Goal: Book appointment/travel/reservation

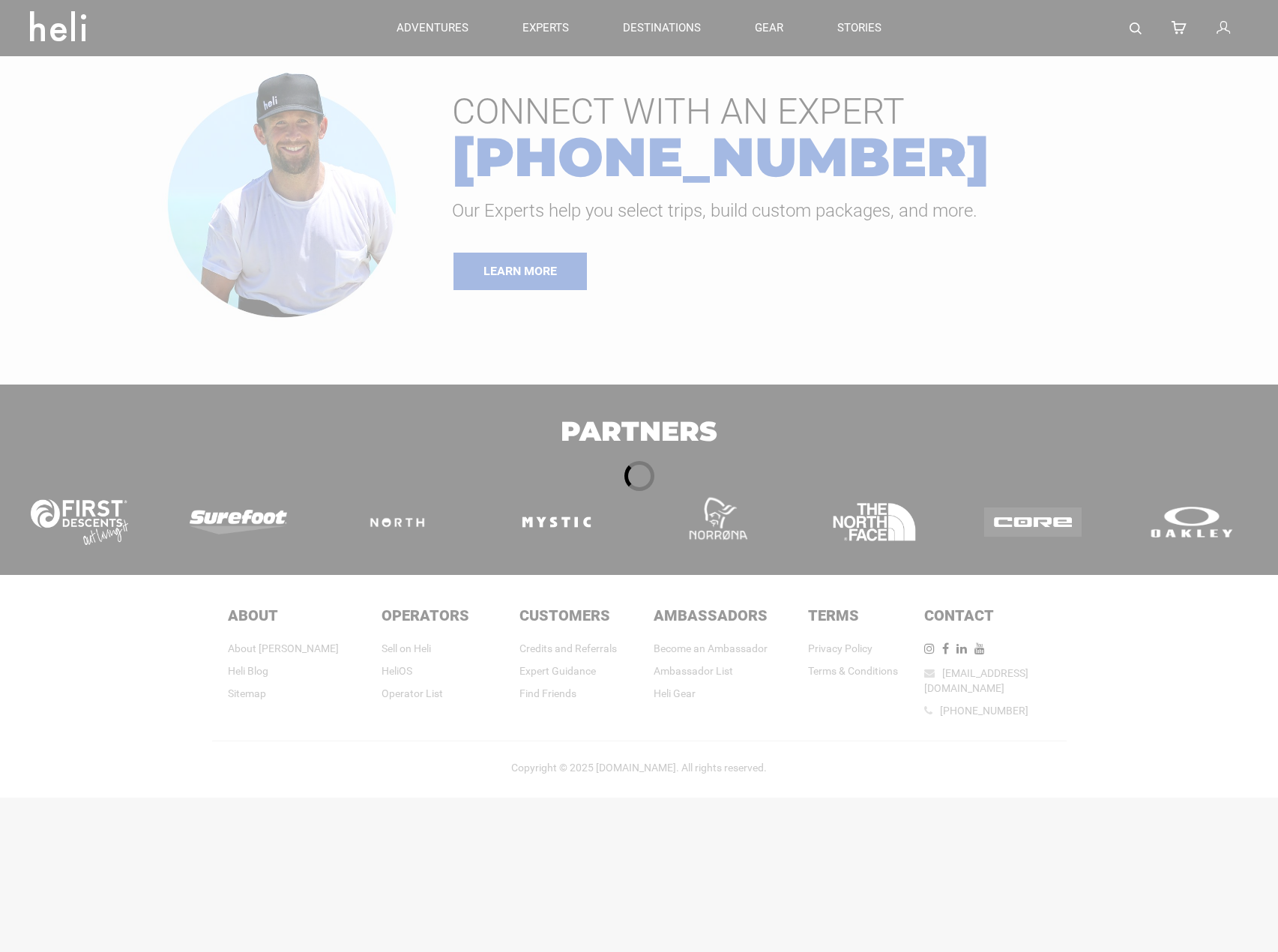
type input "Heli Skiing"
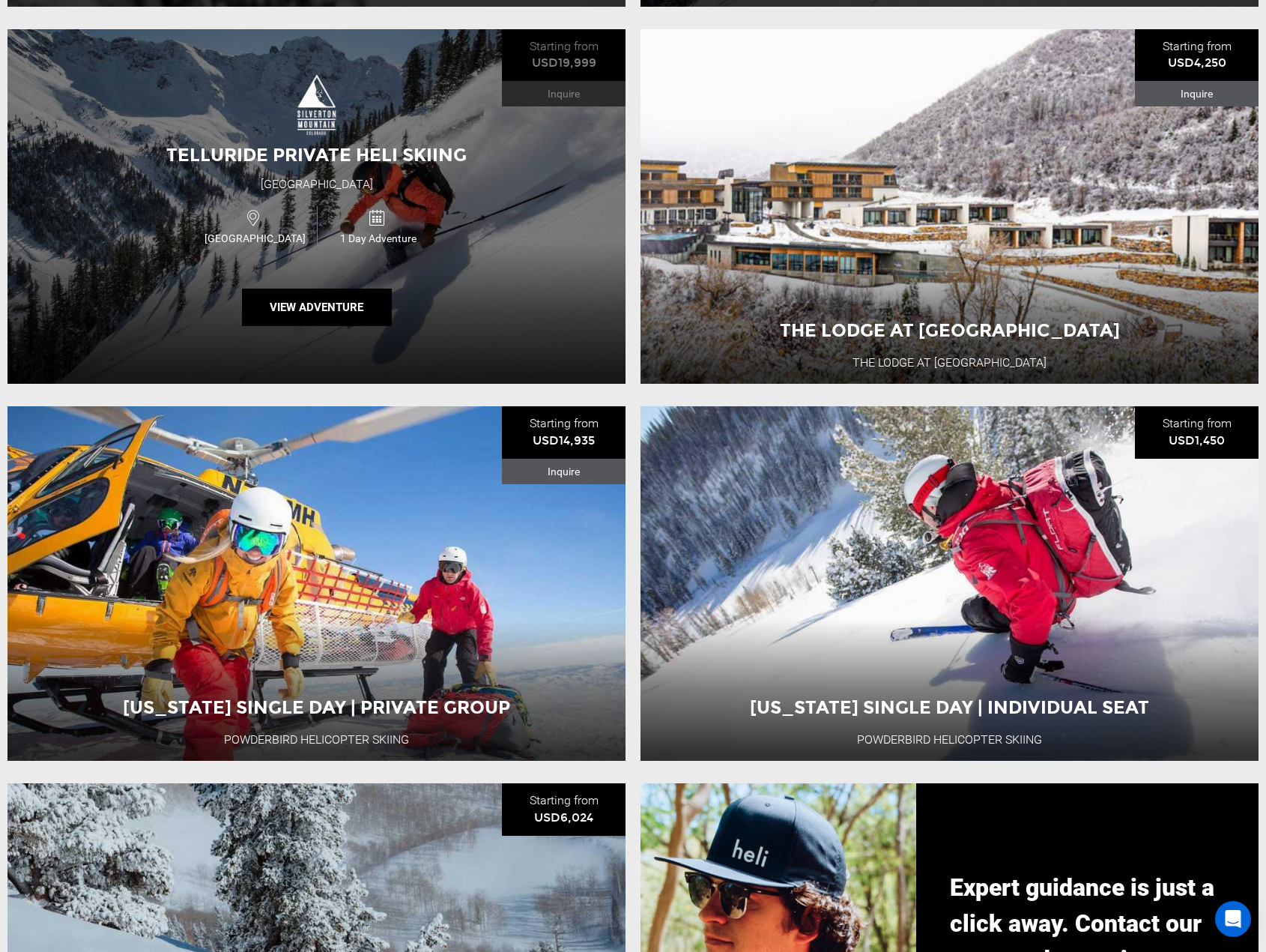
scroll to position [598, 0]
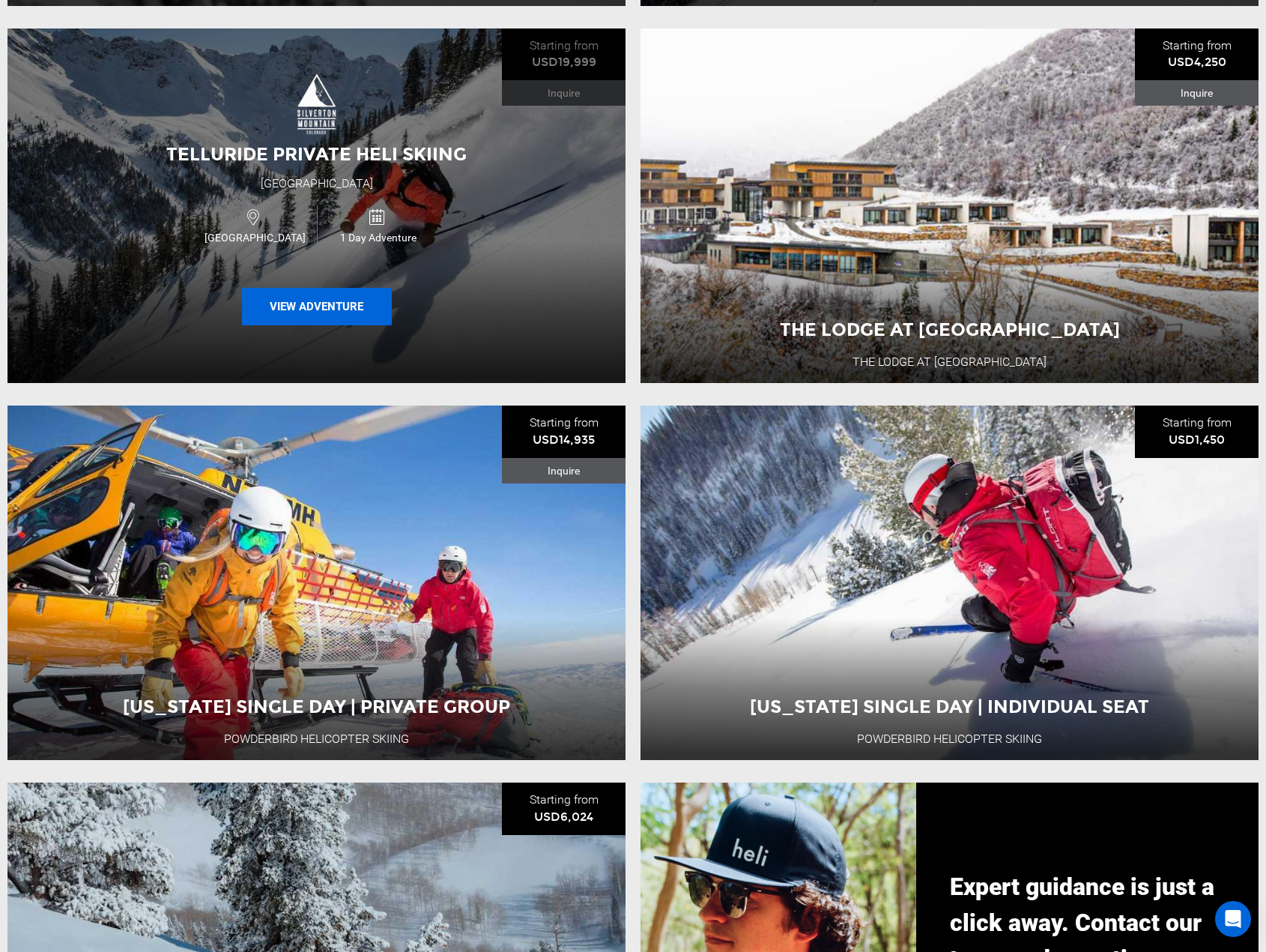
click at [344, 308] on button "View Adventure" at bounding box center [317, 307] width 150 height 38
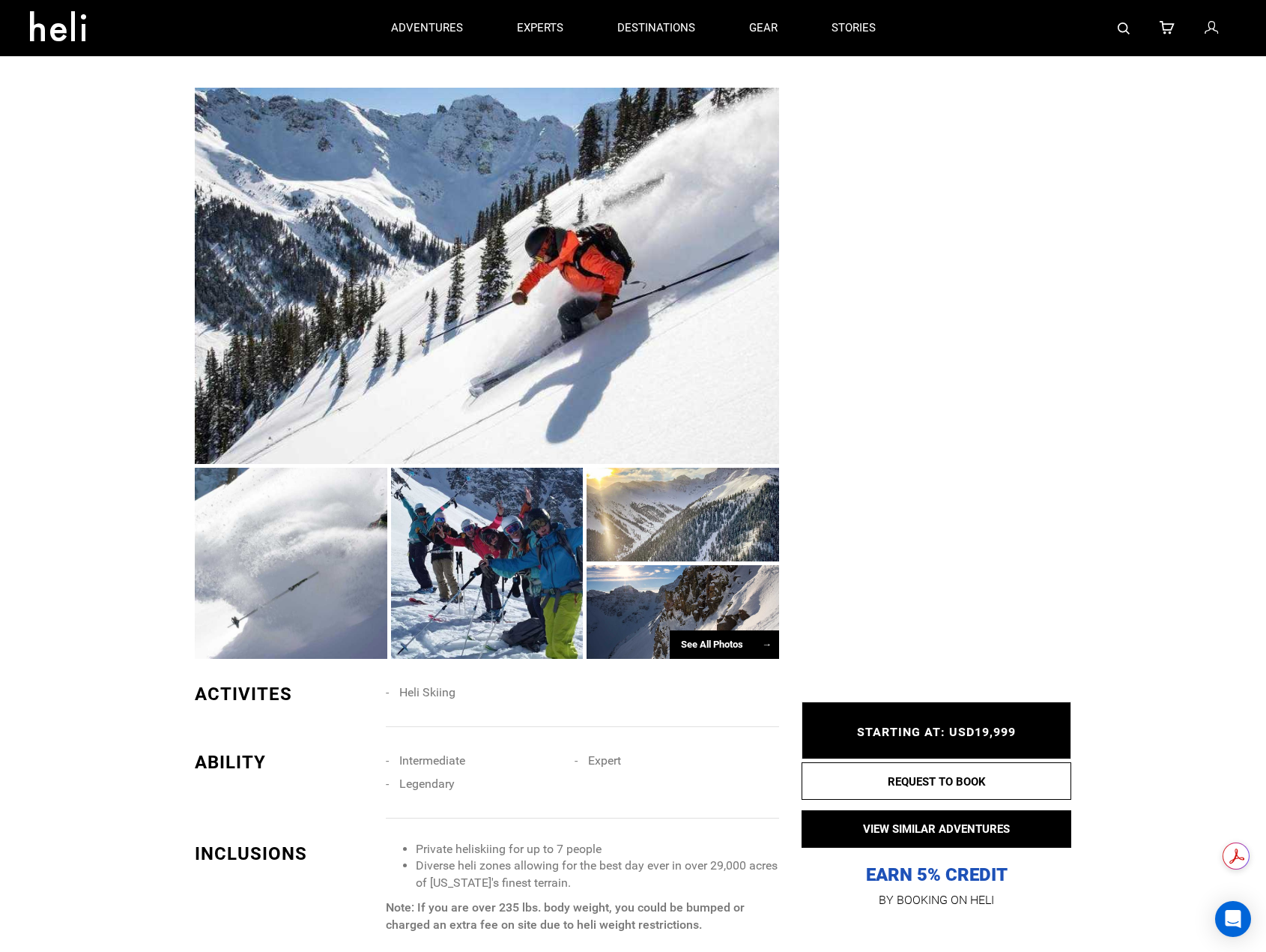
scroll to position [675, 0]
click at [347, 344] on div at bounding box center [487, 276] width 584 height 375
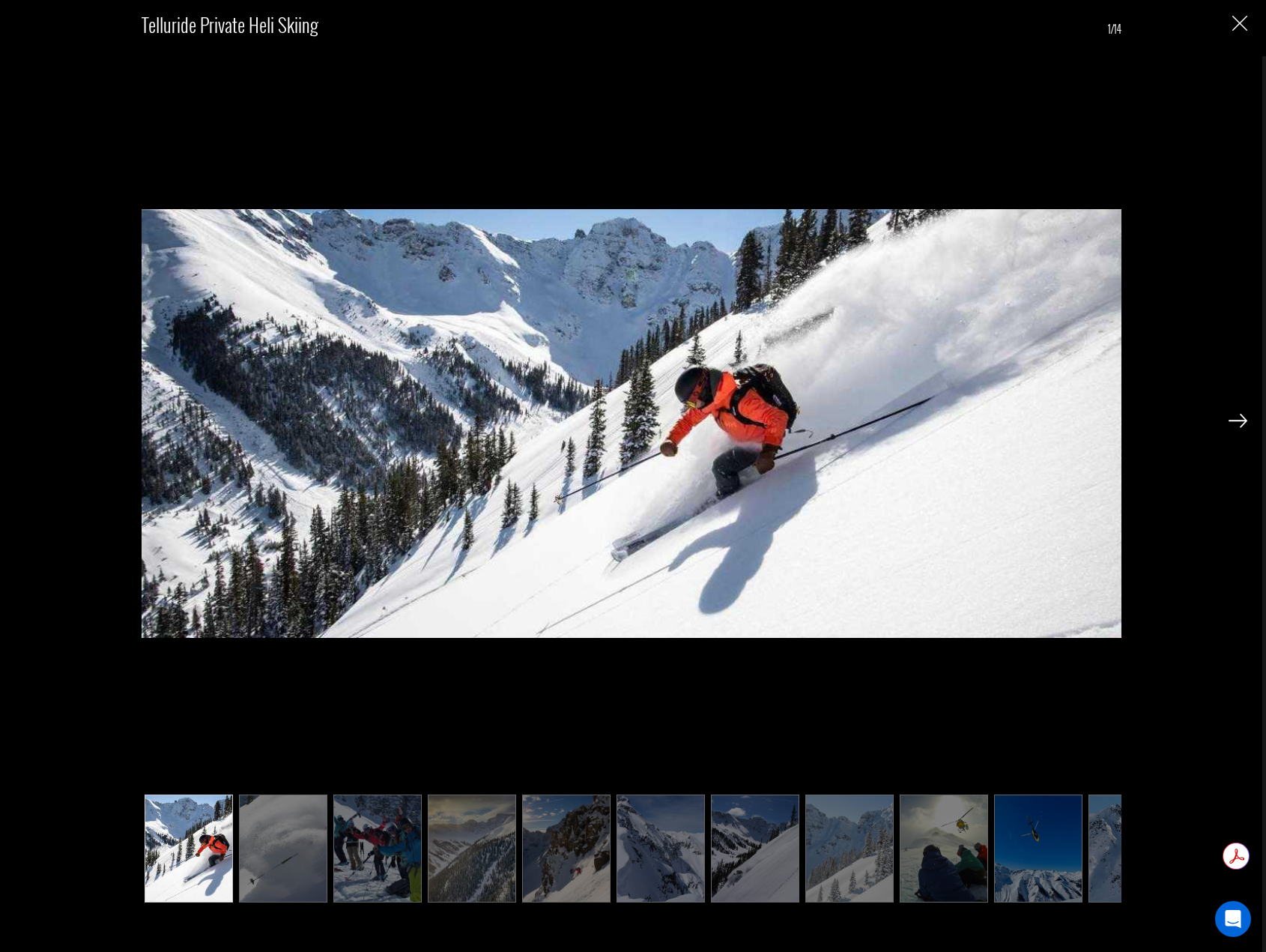
click at [1238, 418] on img at bounding box center [1237, 420] width 19 height 14
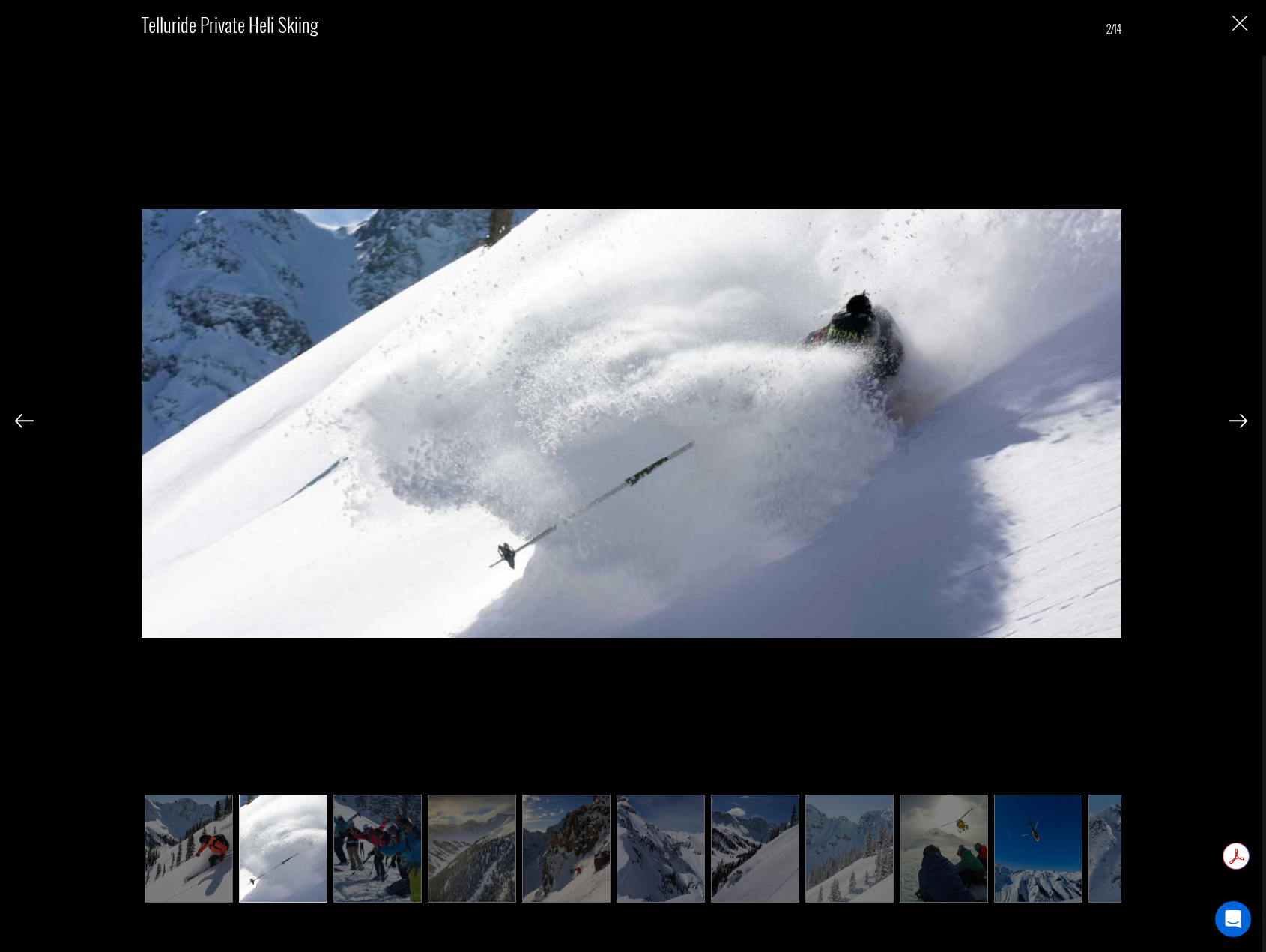
click at [1238, 418] on img at bounding box center [1237, 420] width 19 height 14
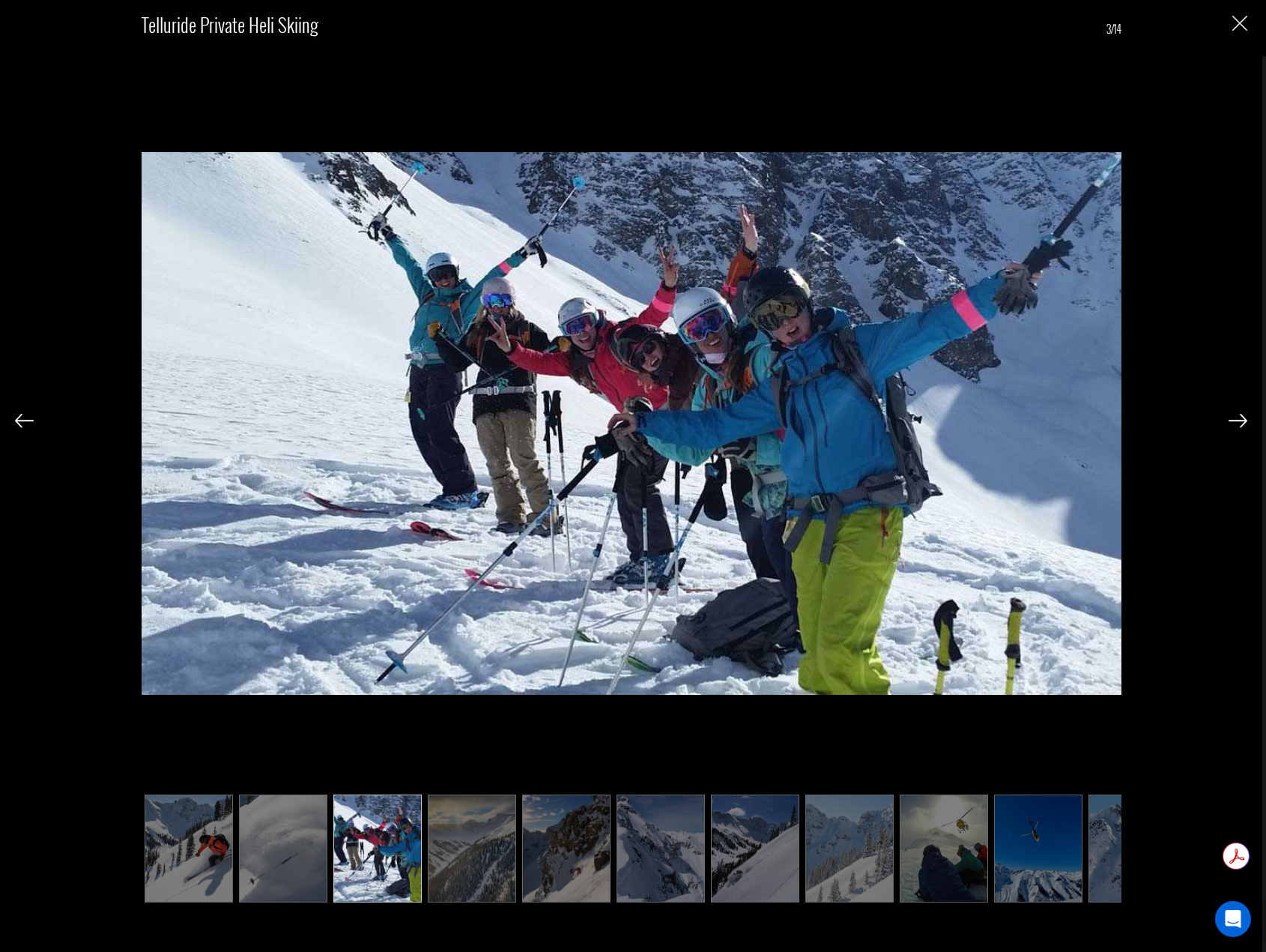
click at [1238, 418] on img at bounding box center [1237, 420] width 19 height 14
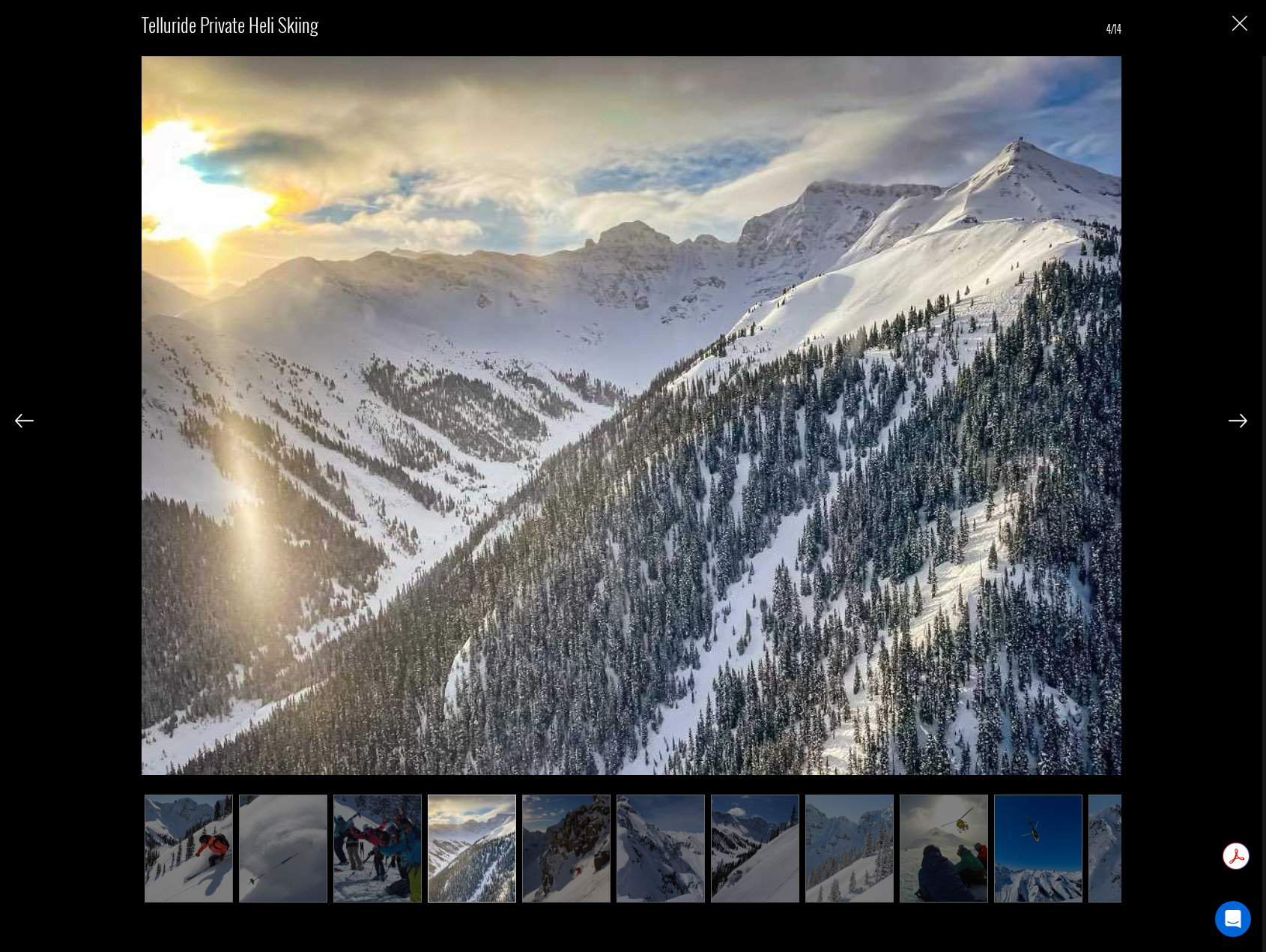
click at [1238, 418] on img at bounding box center [1237, 420] width 19 height 14
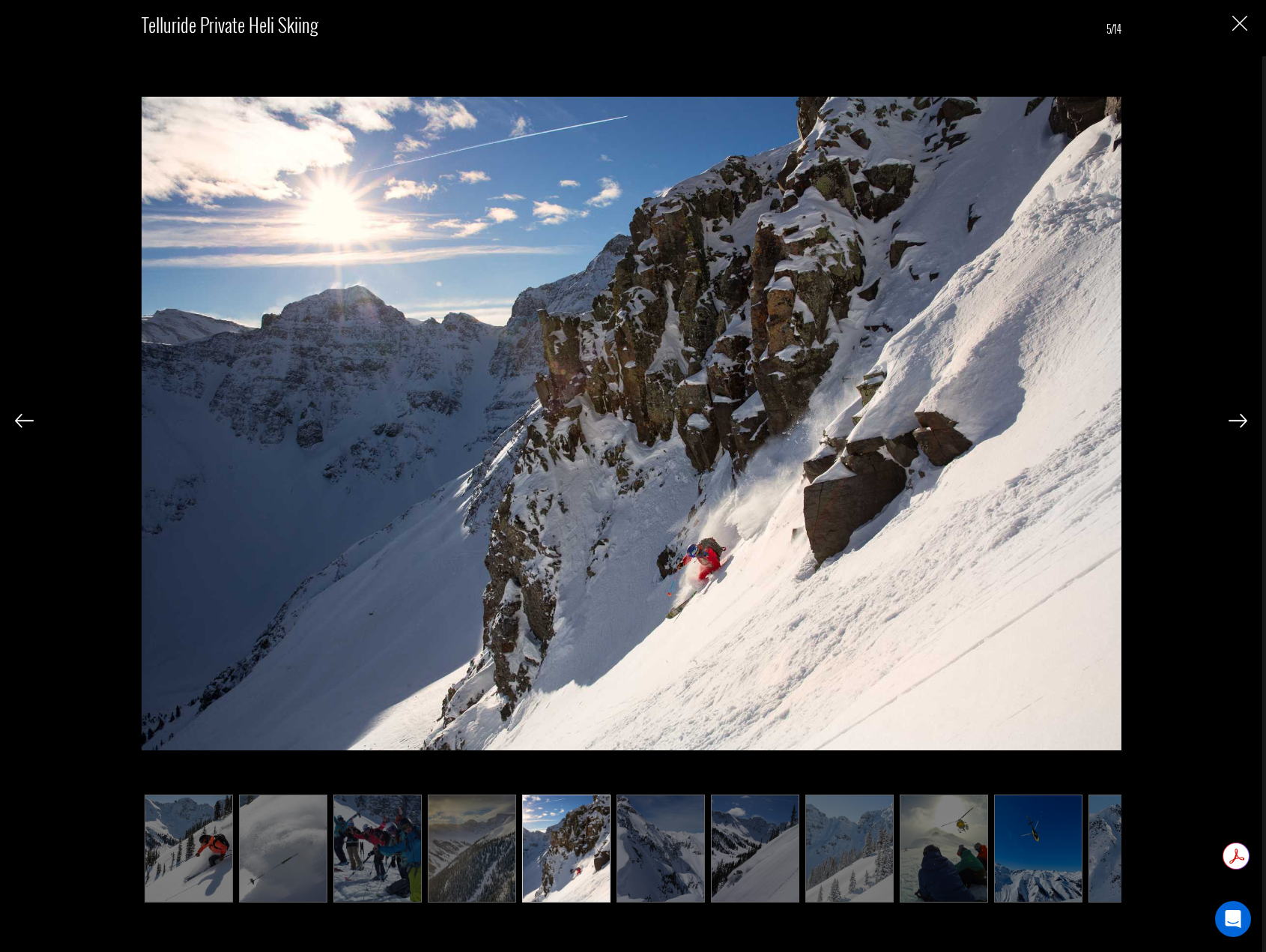
click at [1238, 418] on img at bounding box center [1237, 420] width 19 height 14
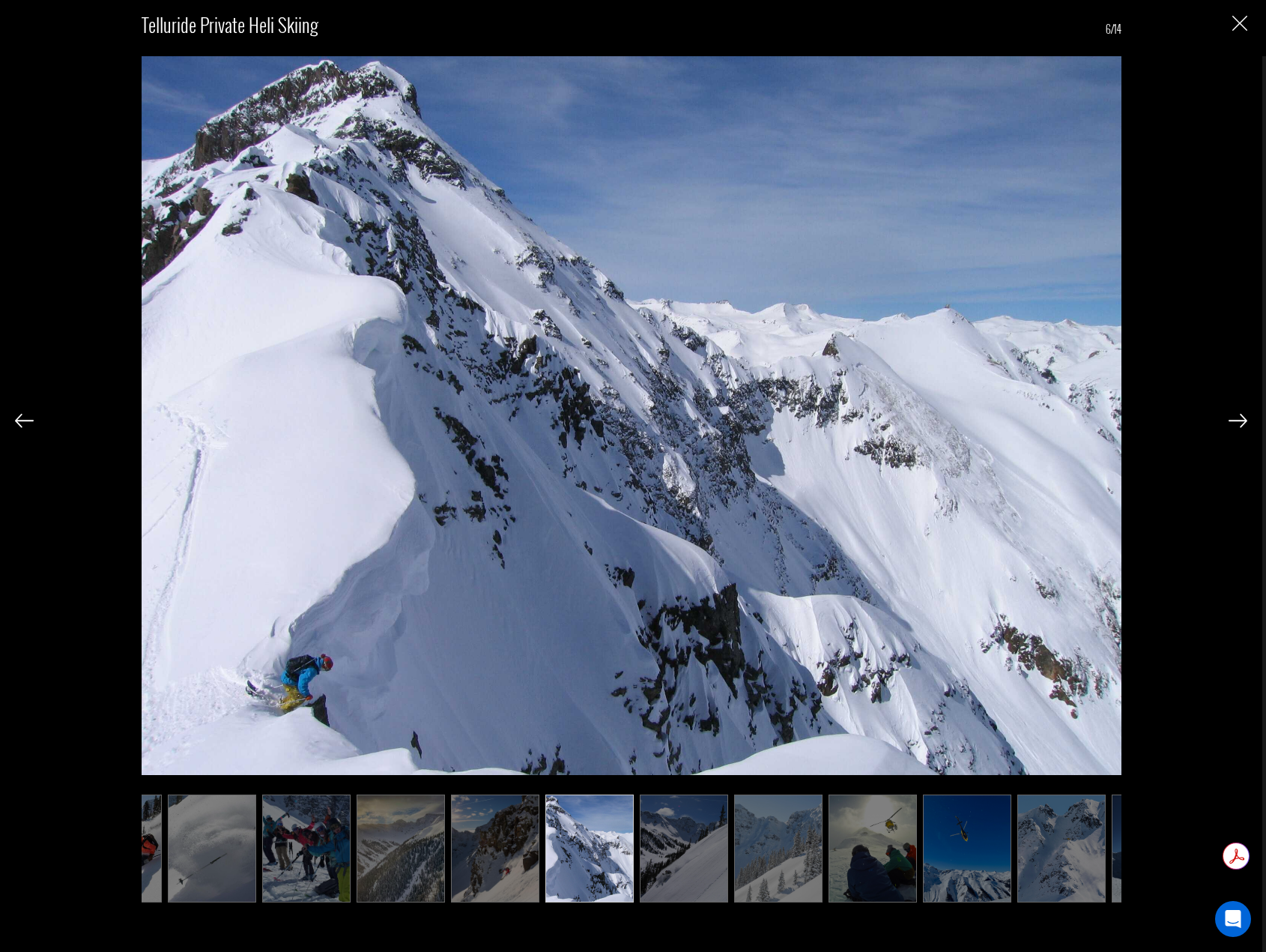
scroll to position [0, 75]
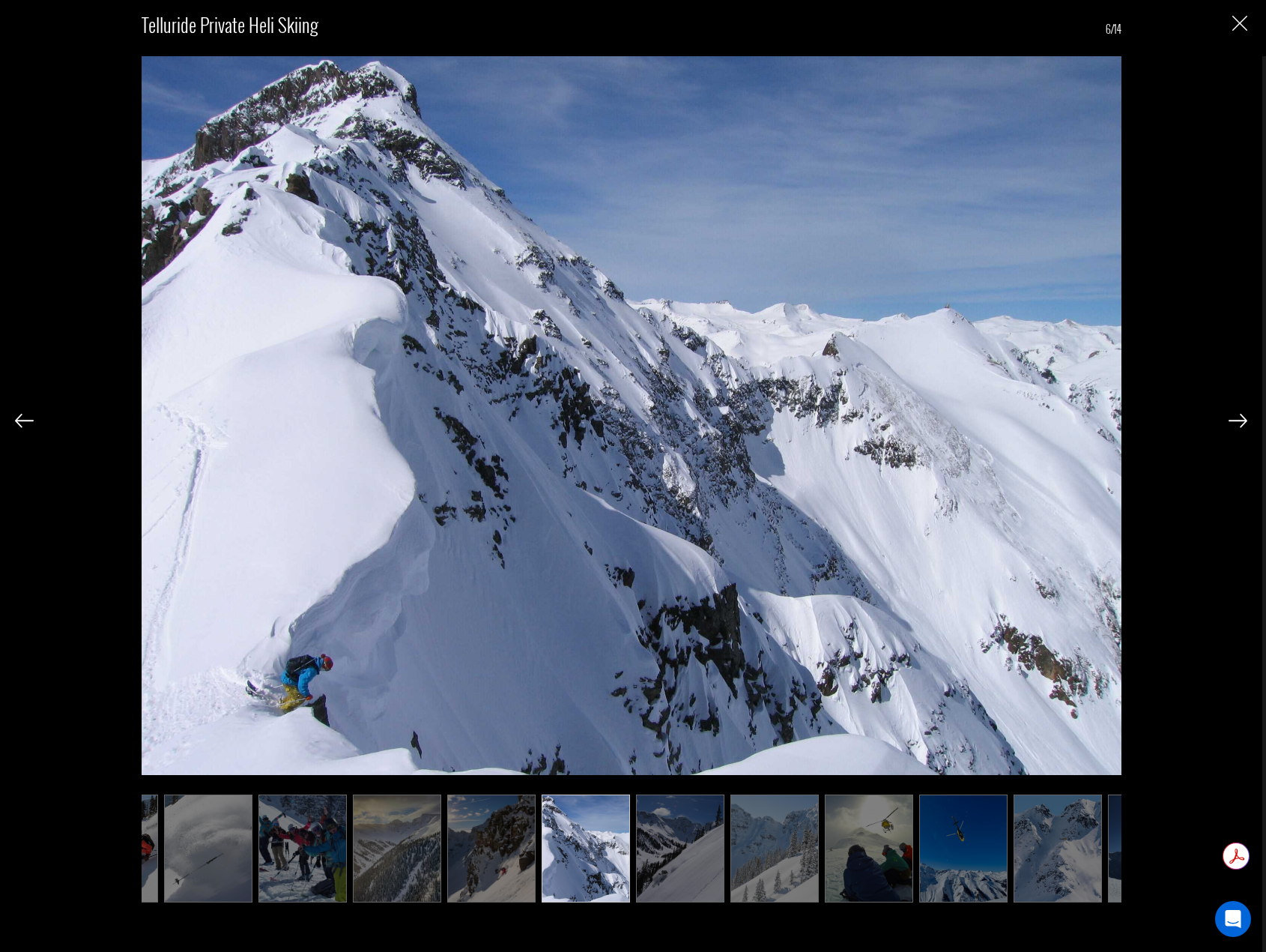
click at [1238, 418] on img at bounding box center [1237, 420] width 19 height 14
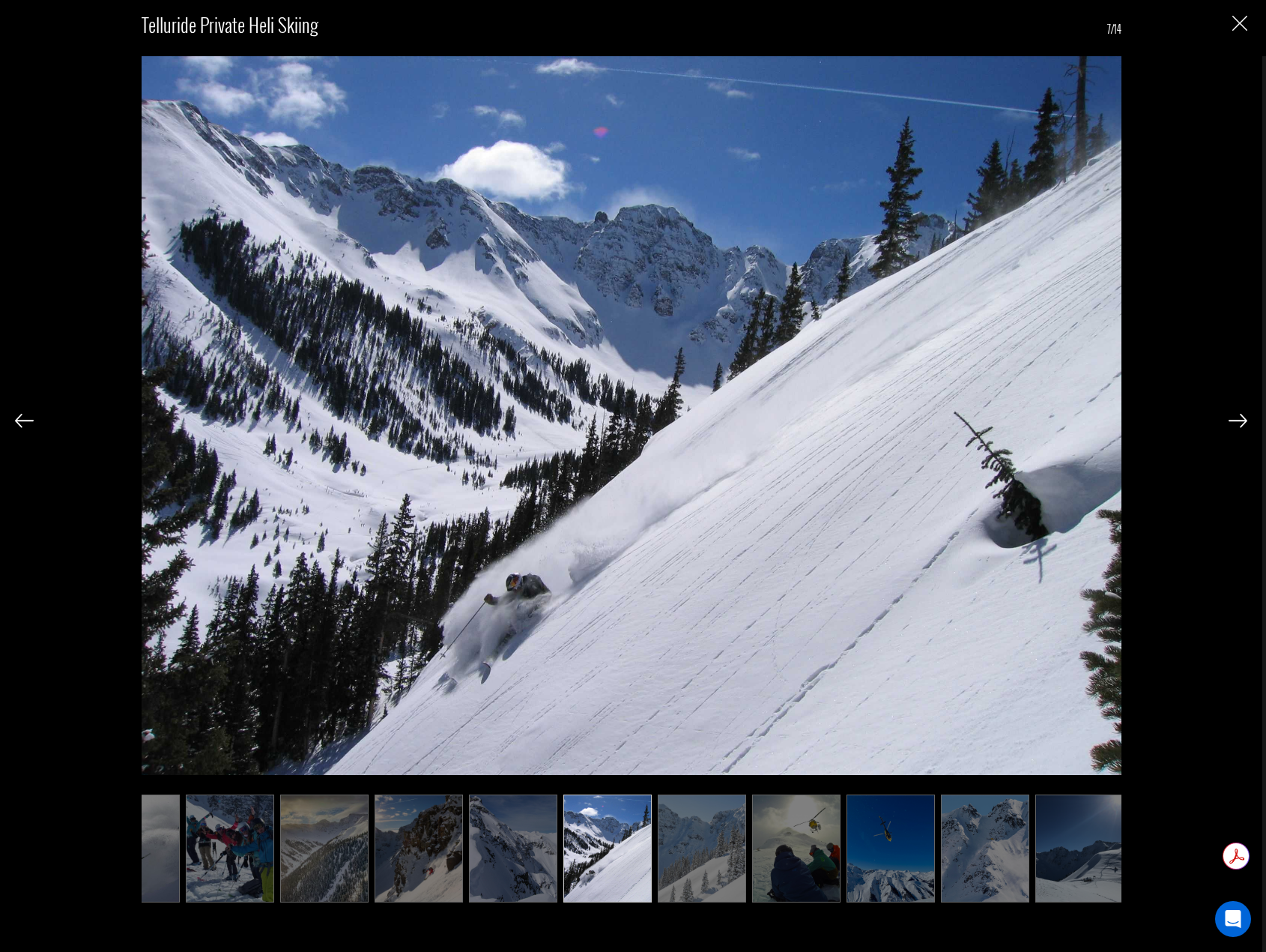
scroll to position [0, 150]
click at [1238, 418] on img at bounding box center [1237, 420] width 19 height 14
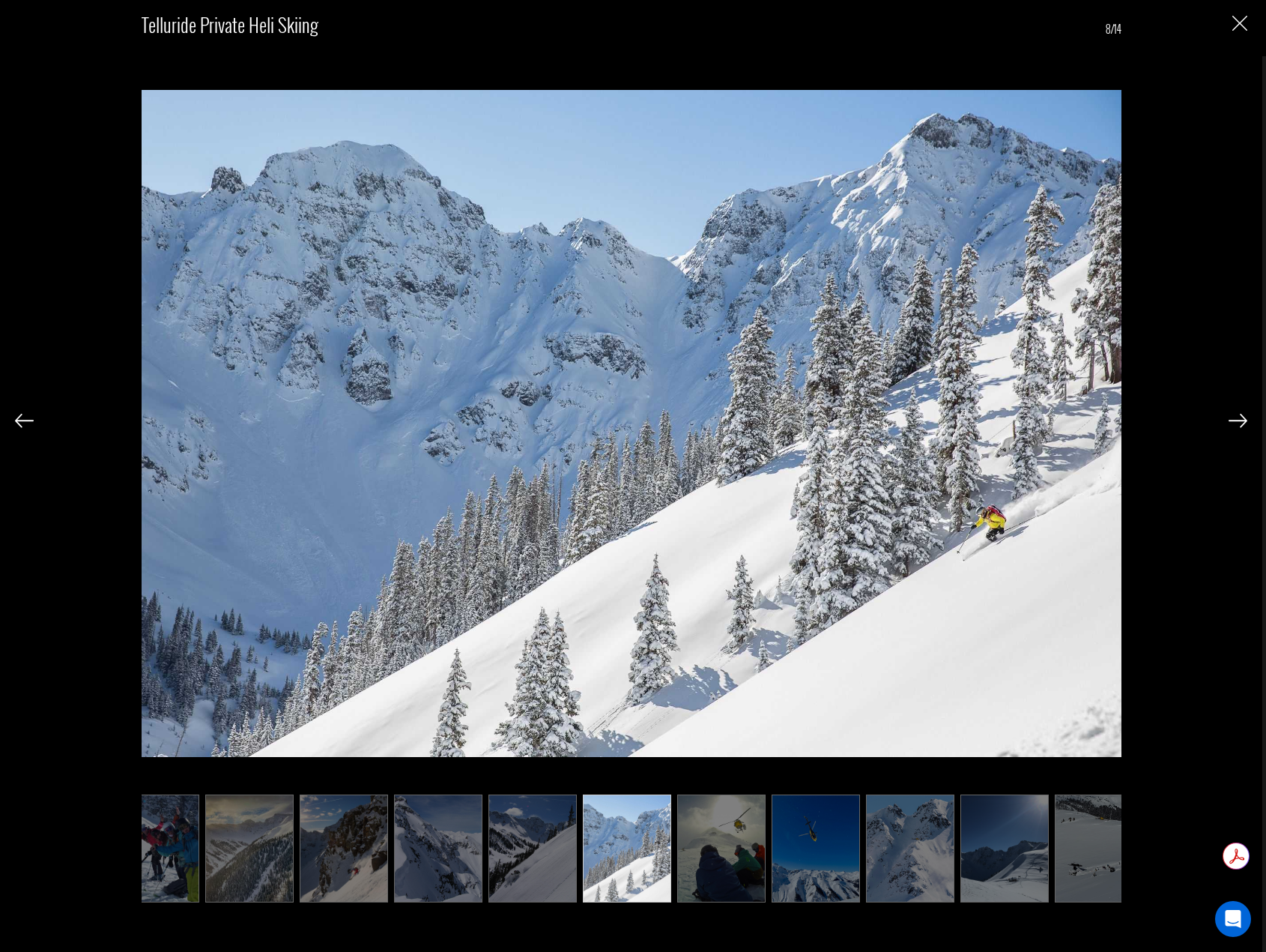
scroll to position [0, 225]
click at [1238, 418] on img at bounding box center [1237, 420] width 19 height 14
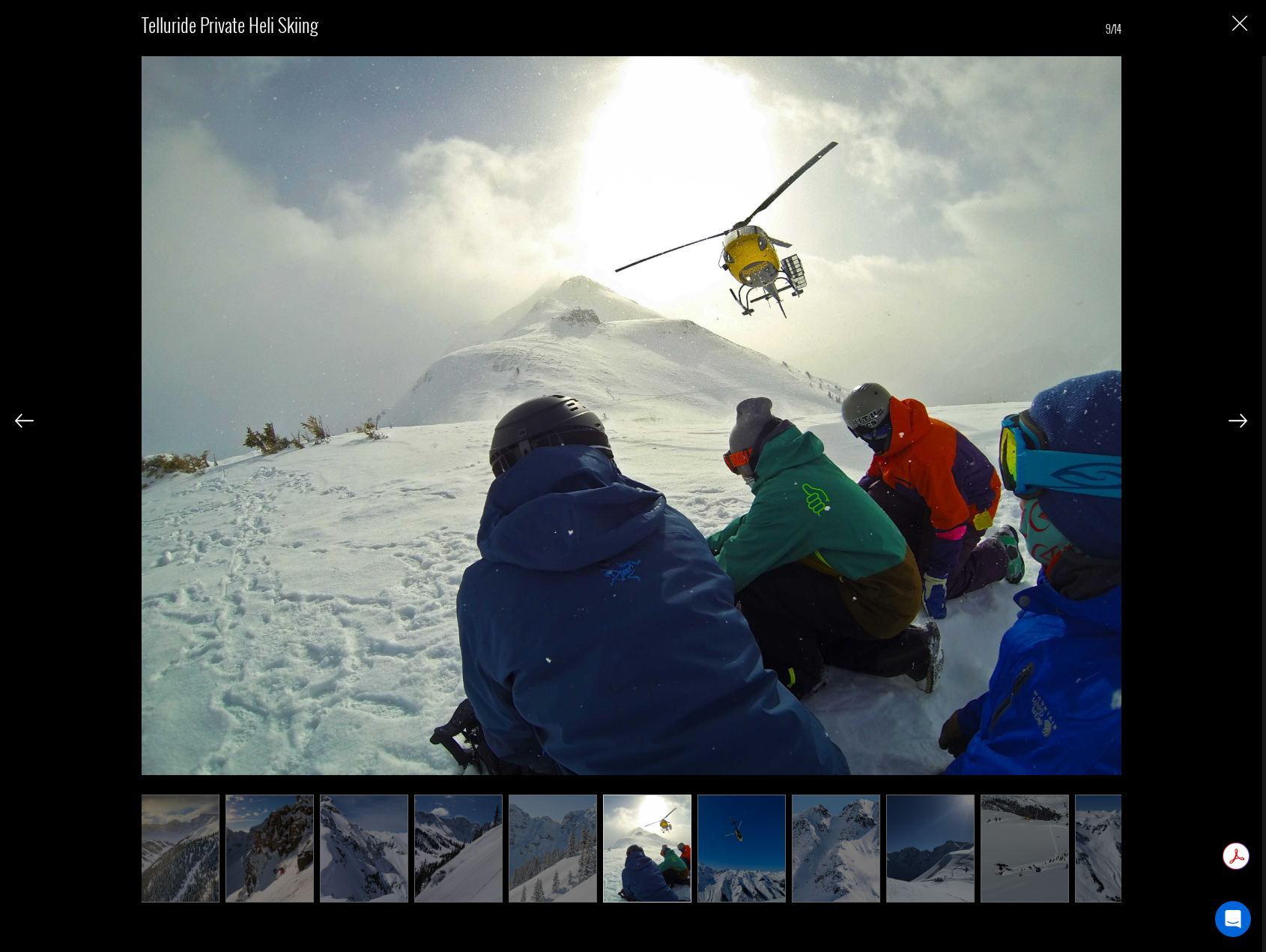
scroll to position [0, 299]
click at [1238, 418] on img at bounding box center [1237, 420] width 19 height 14
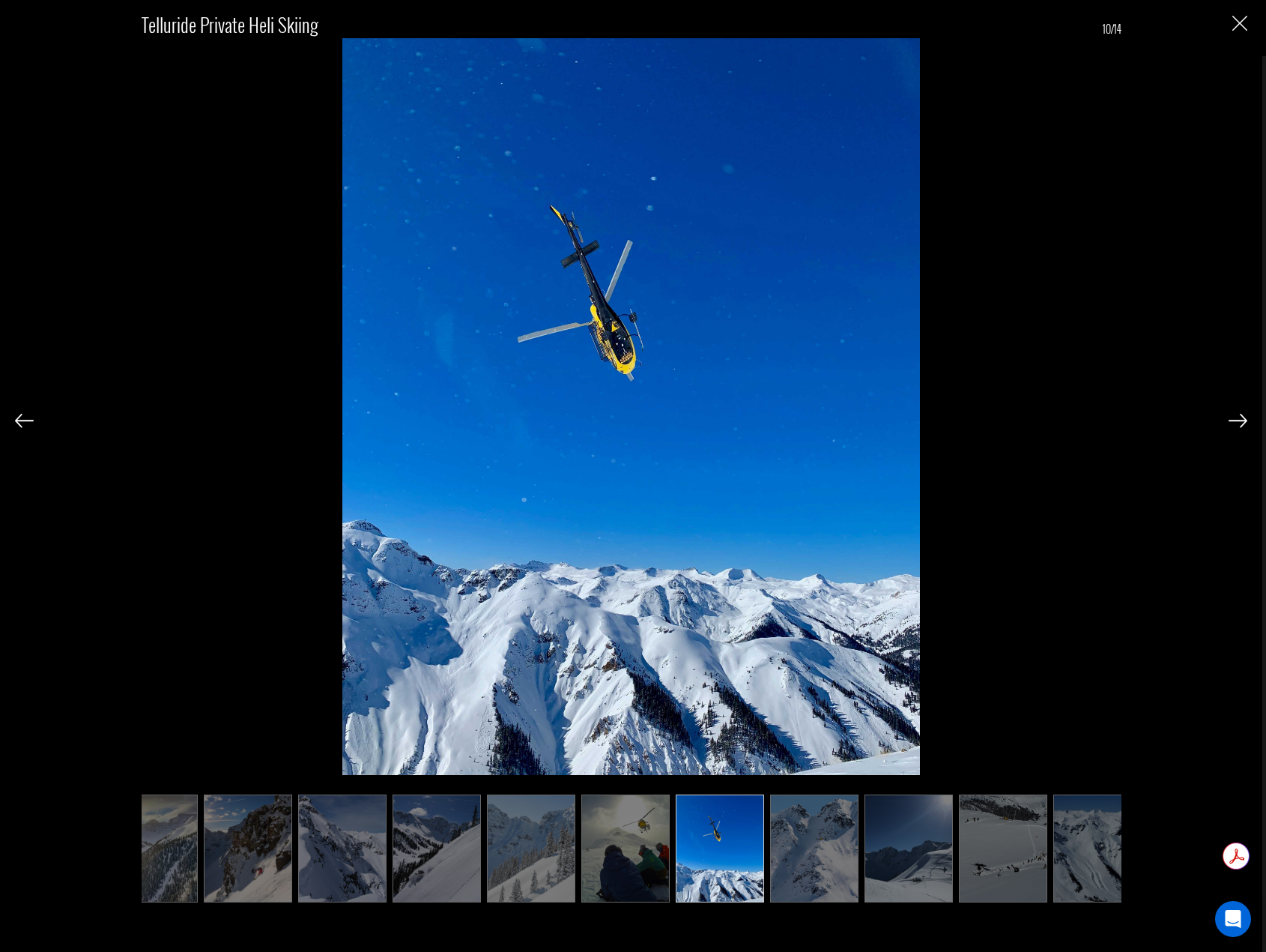
scroll to position [0, 342]
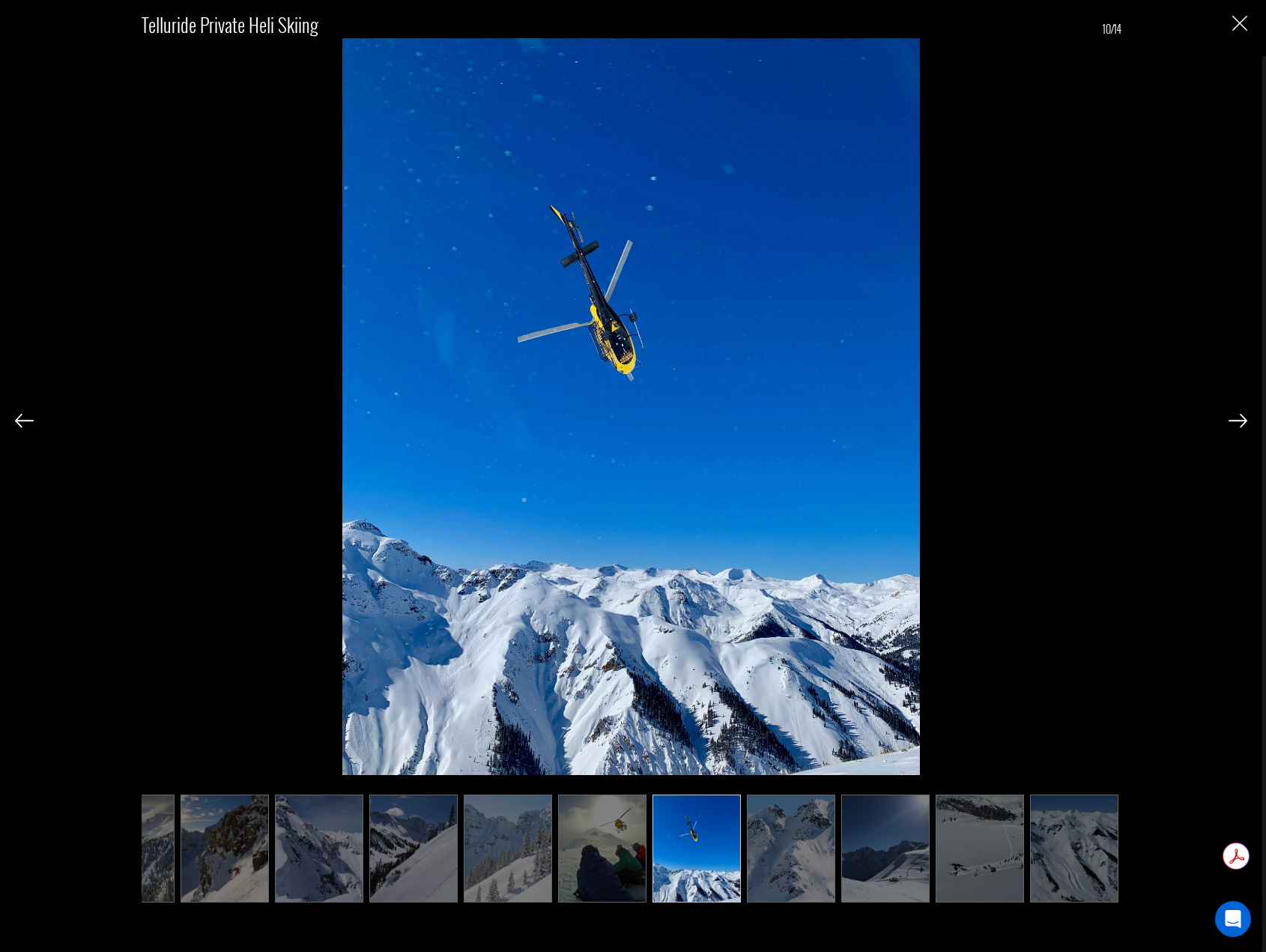
click at [1238, 418] on img at bounding box center [1237, 420] width 19 height 14
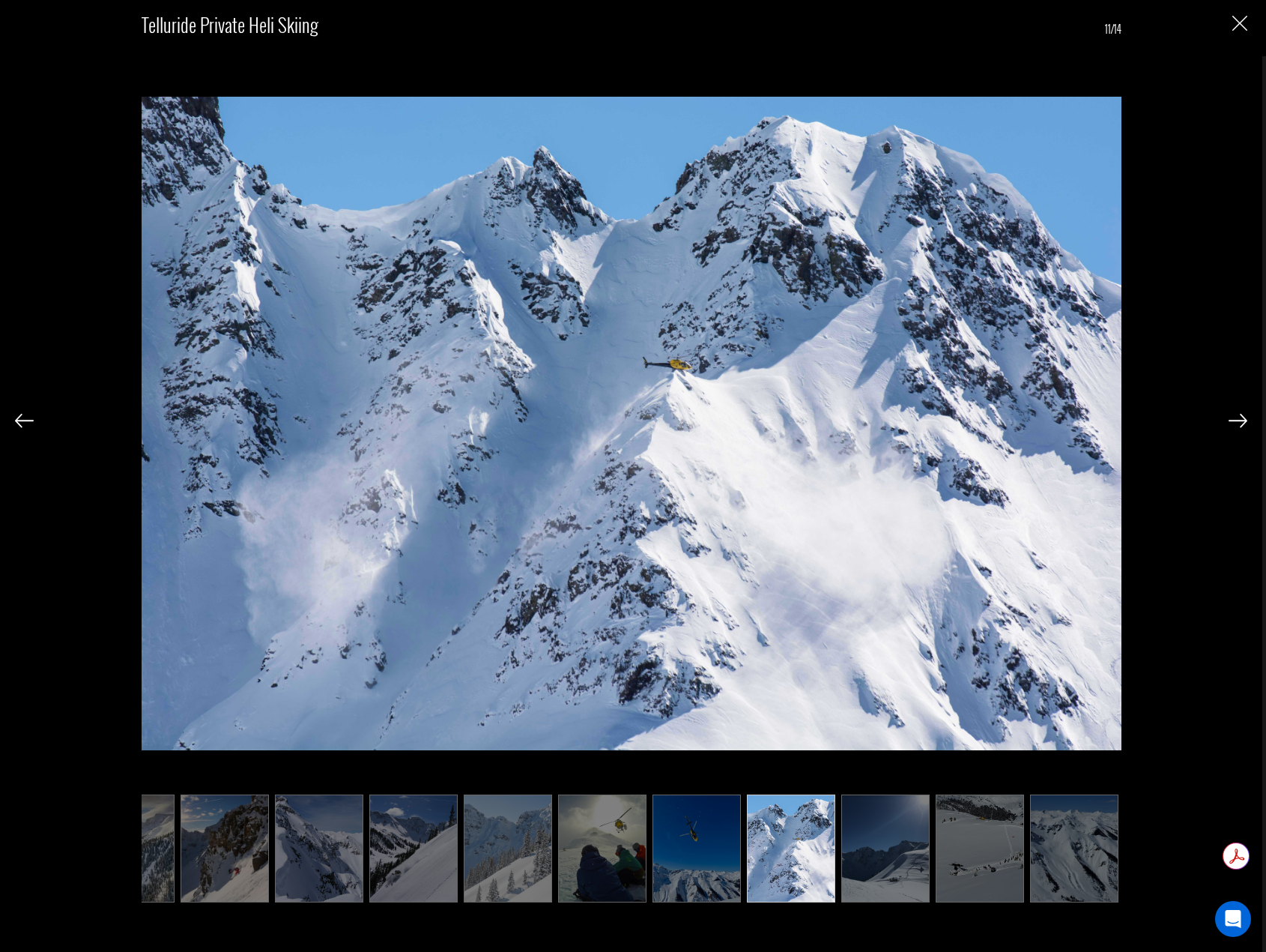
click at [1238, 418] on img at bounding box center [1237, 420] width 19 height 14
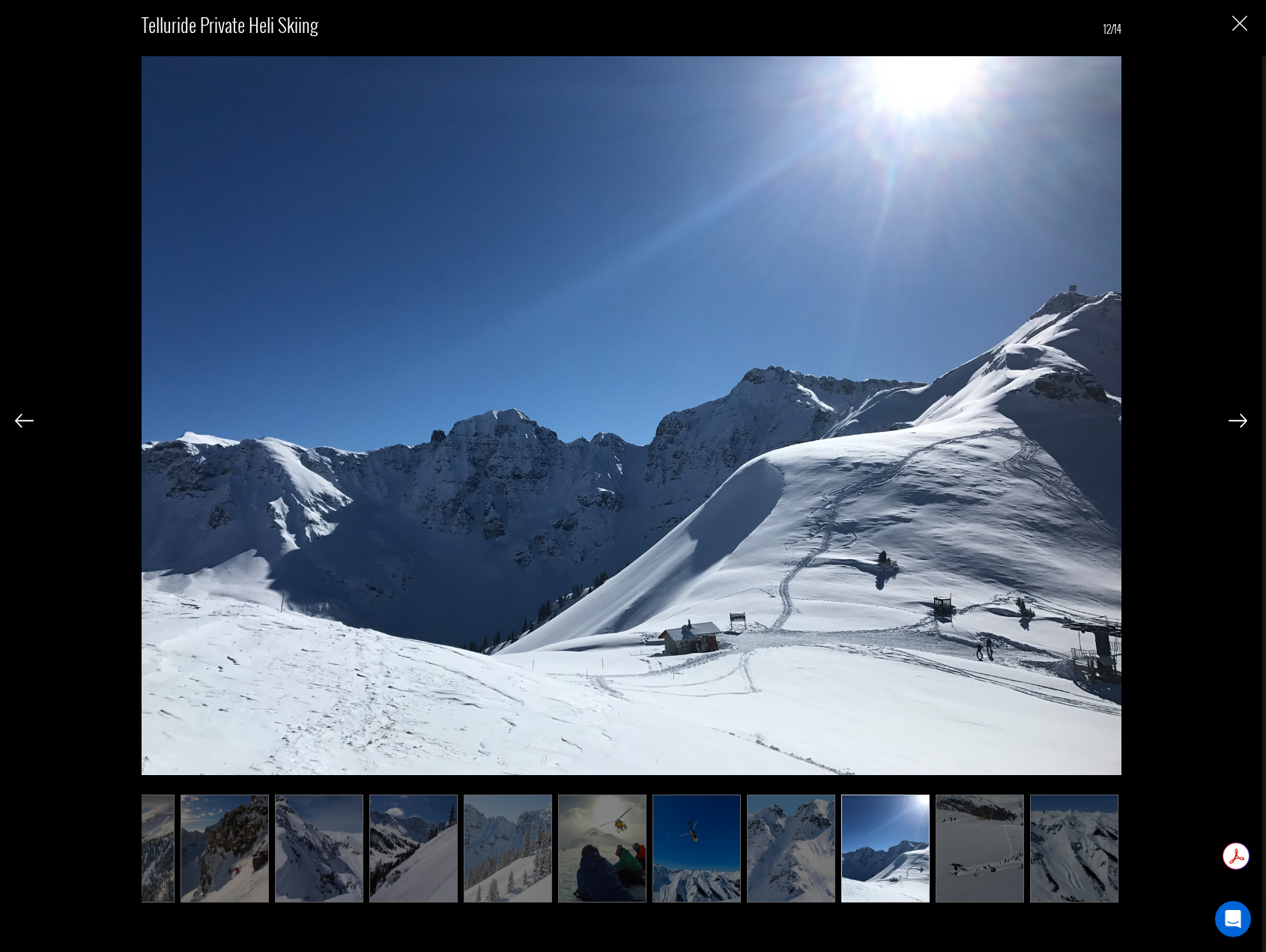
click at [29, 416] on img at bounding box center [24, 420] width 19 height 14
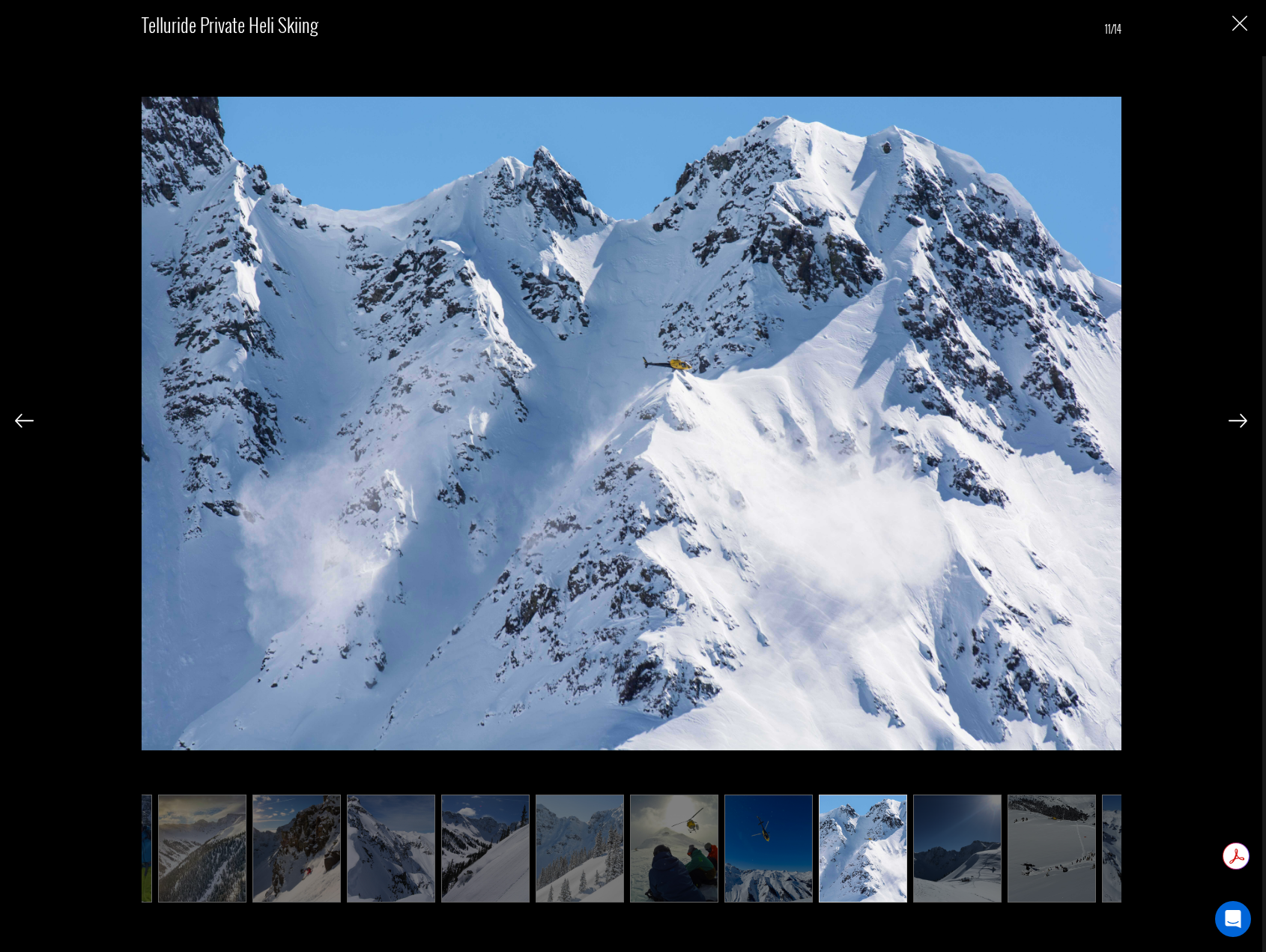
scroll to position [0, 267]
click at [1238, 420] on img at bounding box center [1237, 420] width 19 height 14
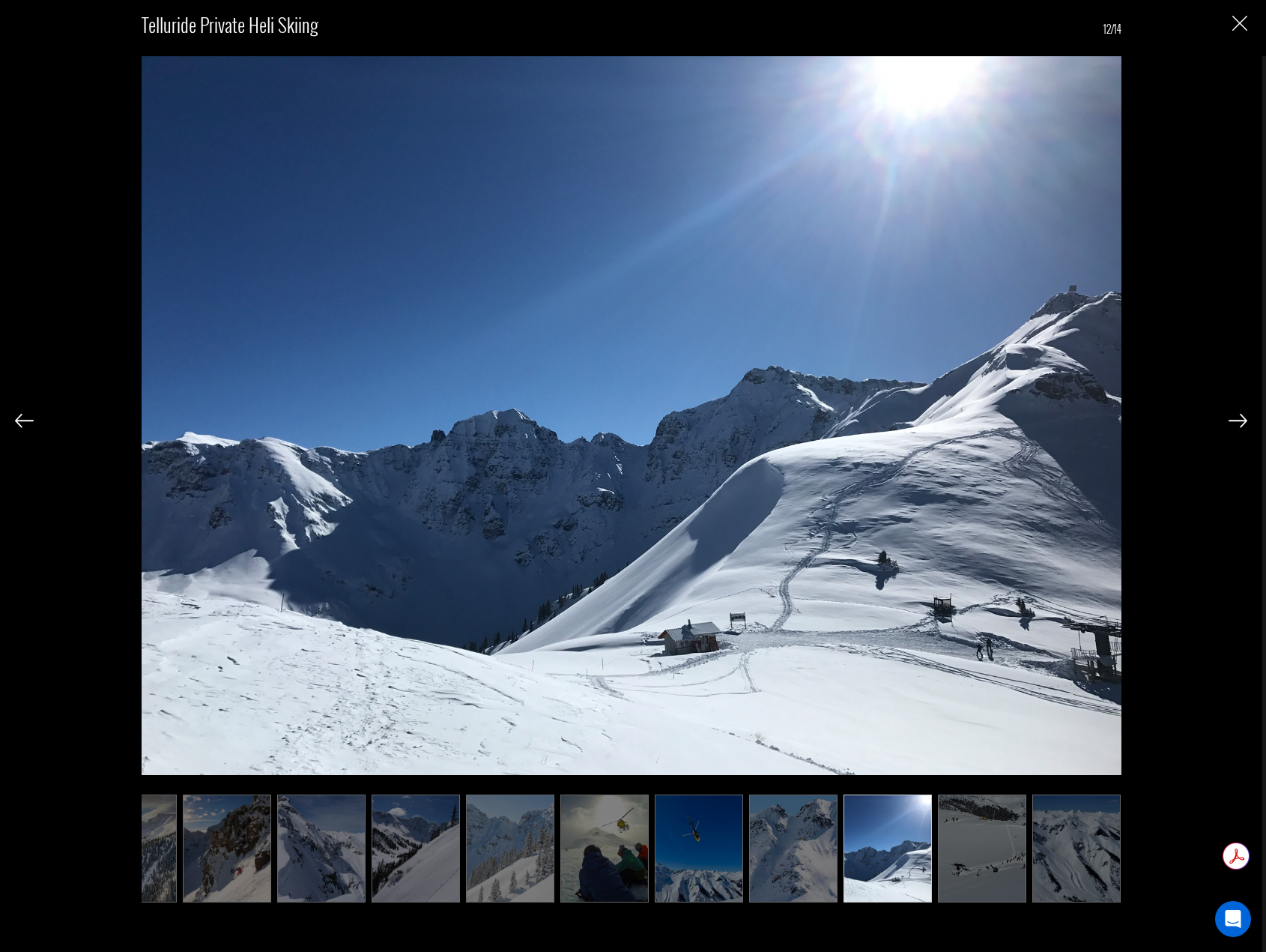
scroll to position [0, 342]
click at [1238, 420] on img at bounding box center [1237, 420] width 19 height 14
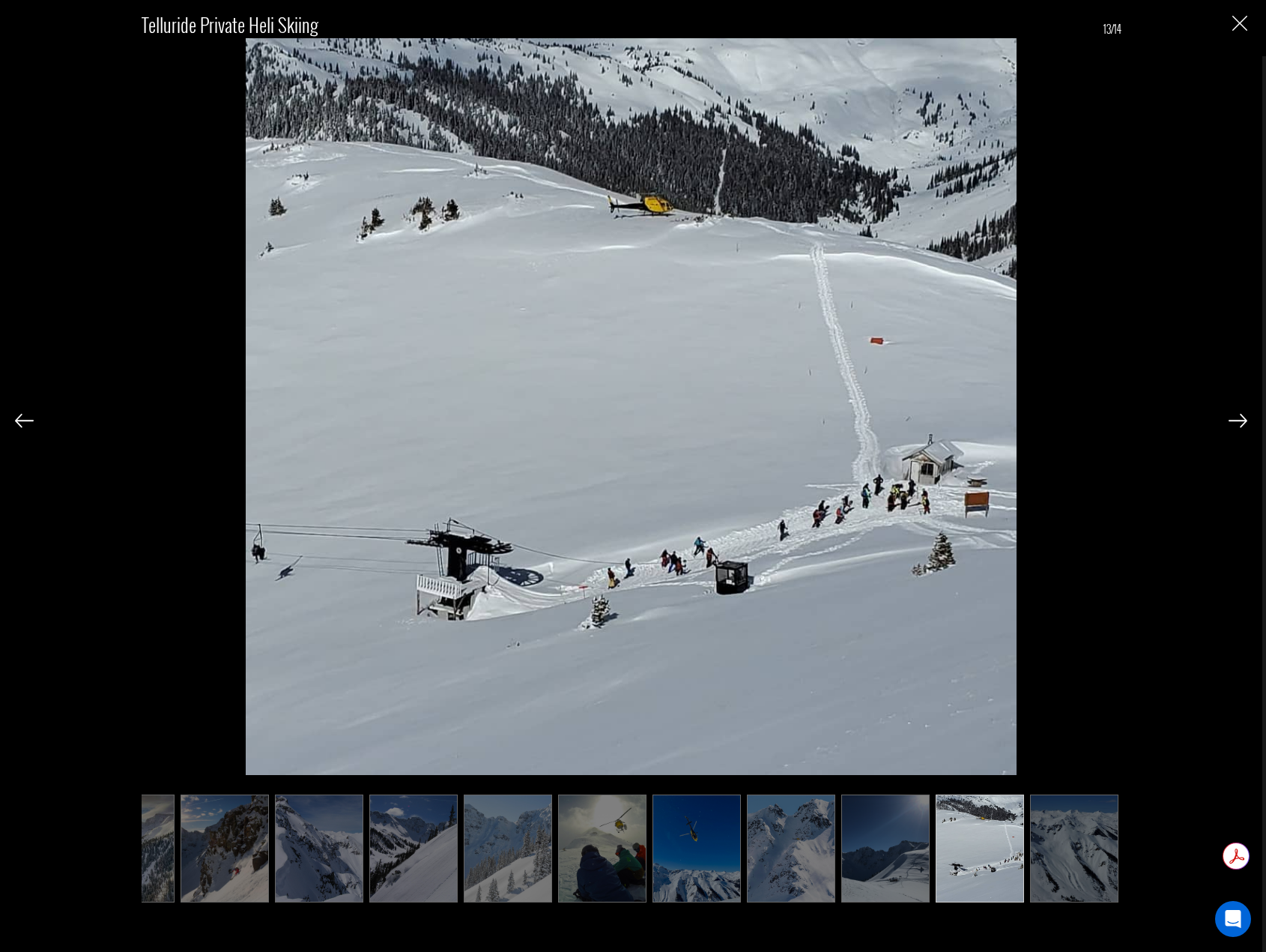
click at [1238, 420] on img at bounding box center [1237, 420] width 19 height 14
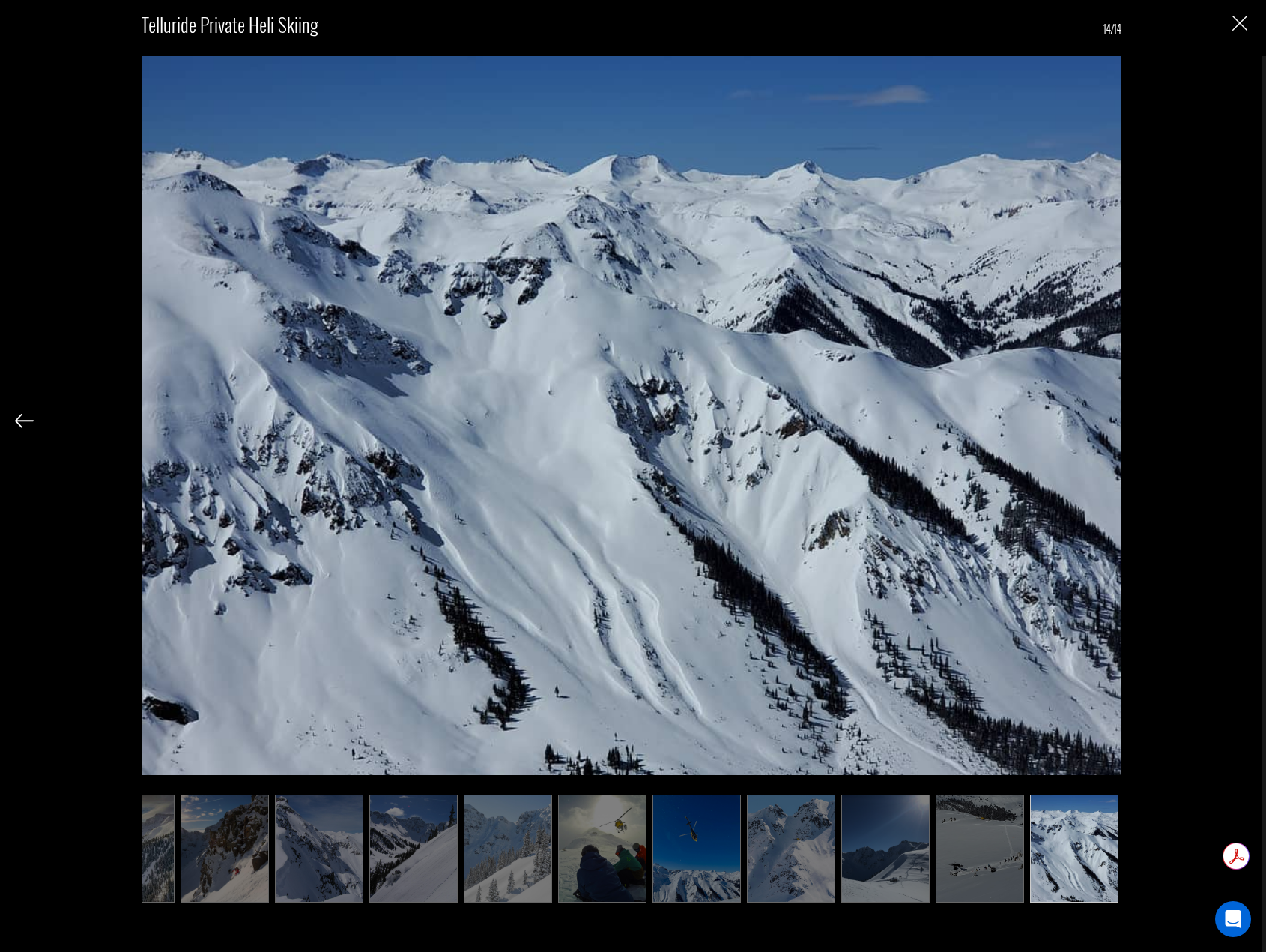
click at [27, 419] on img at bounding box center [24, 420] width 19 height 14
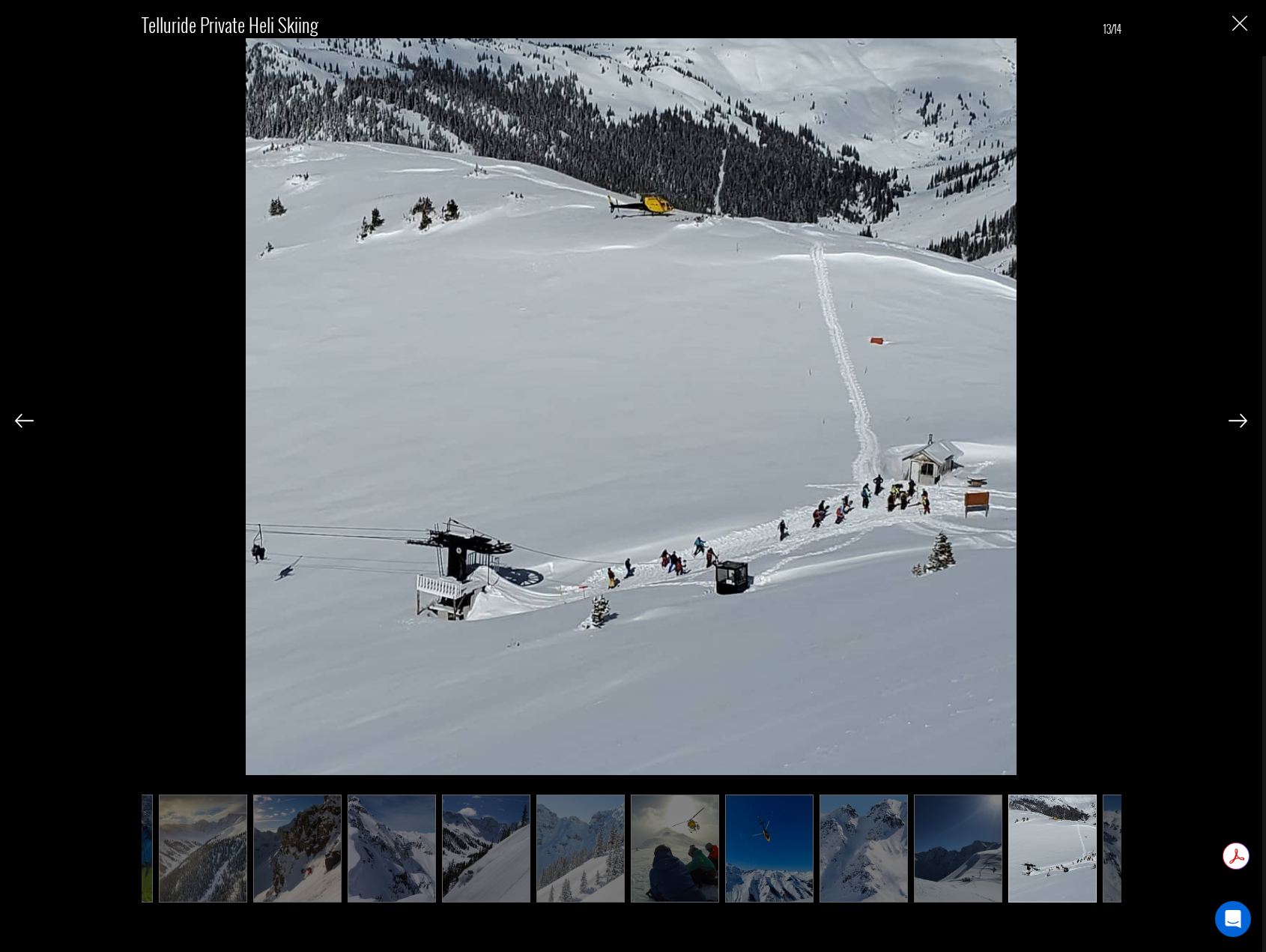
scroll to position [0, 267]
click at [27, 419] on img at bounding box center [24, 420] width 19 height 14
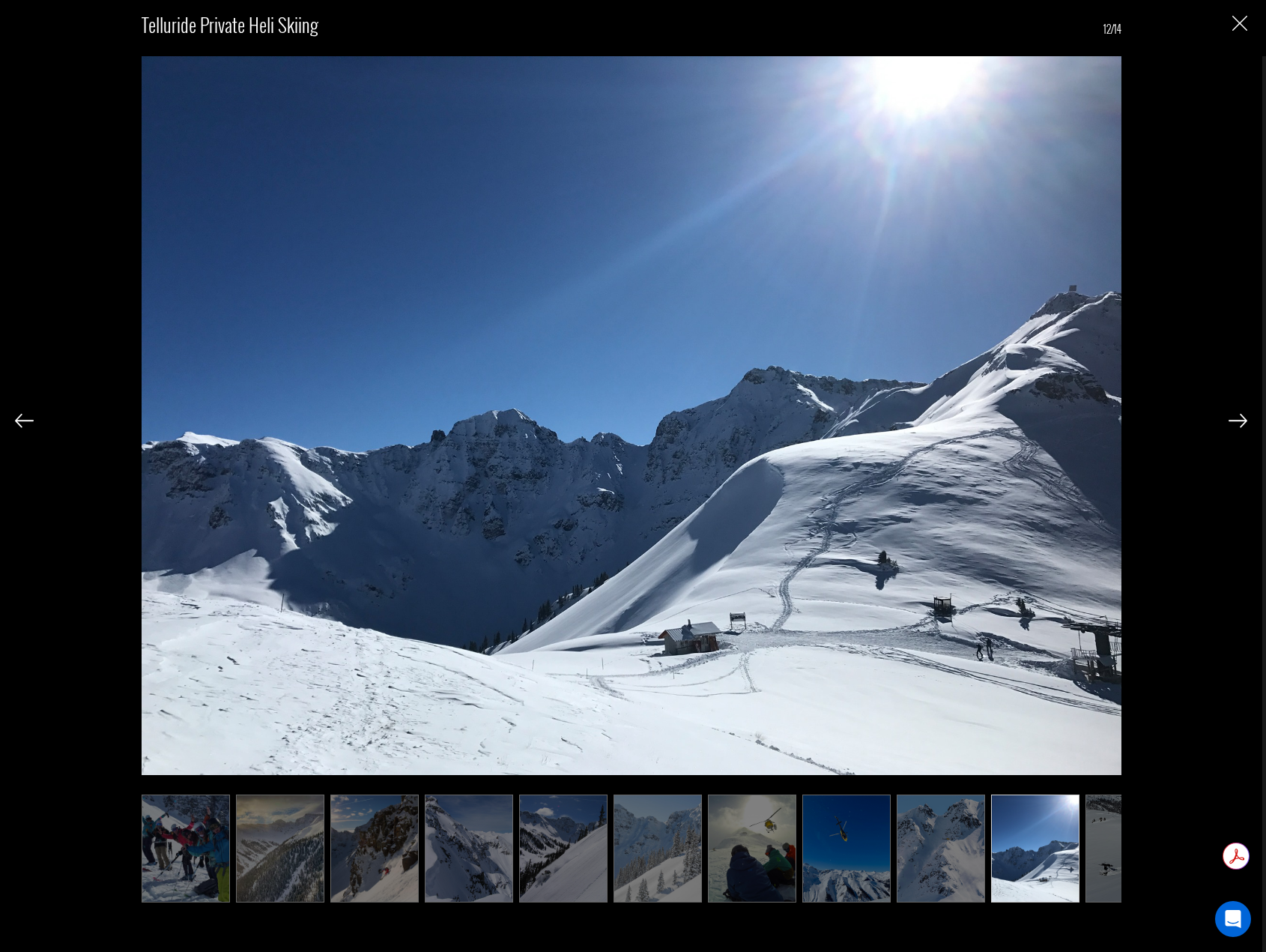
click at [27, 419] on img at bounding box center [24, 420] width 19 height 14
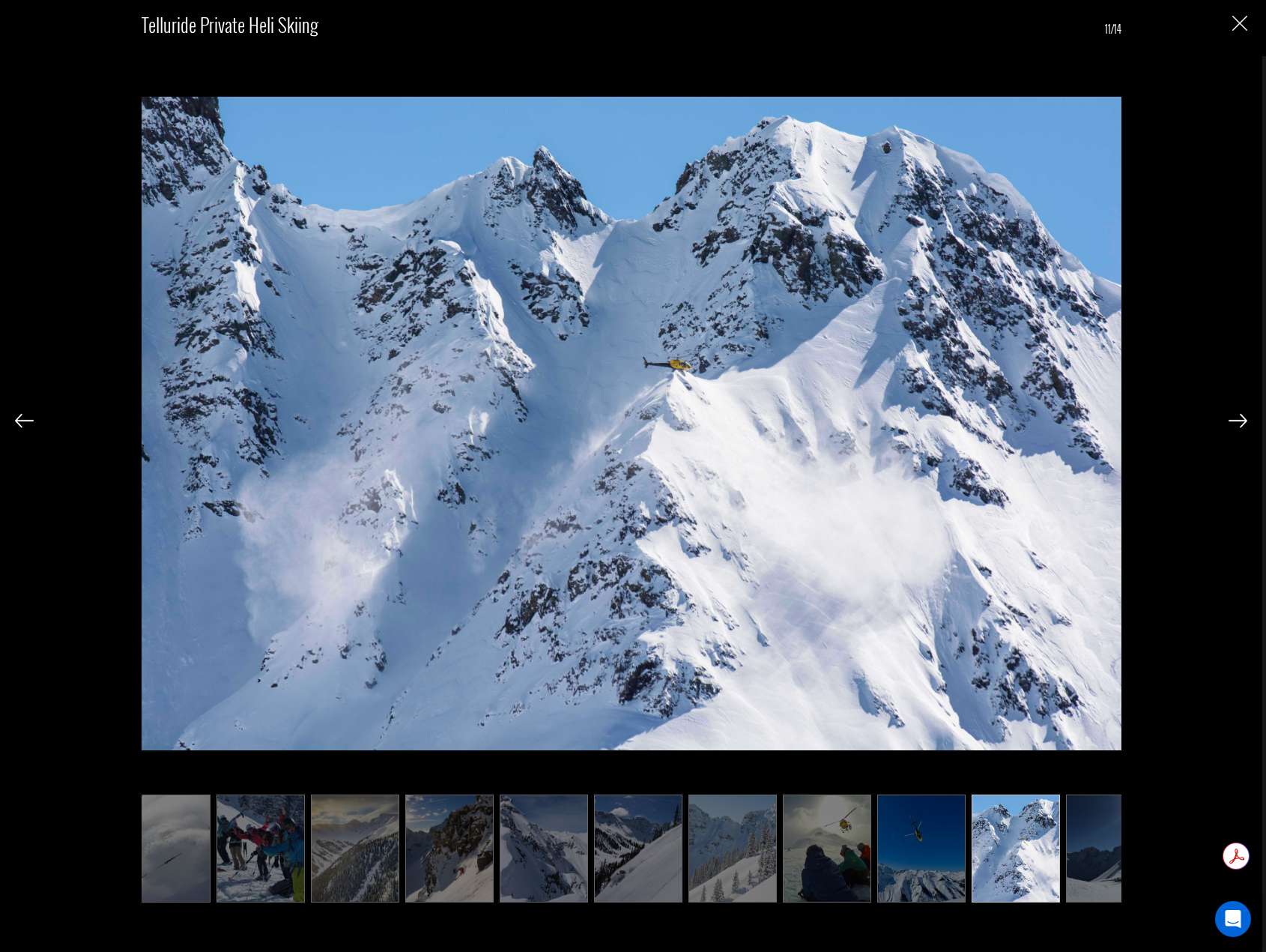
click at [27, 419] on img at bounding box center [24, 420] width 19 height 14
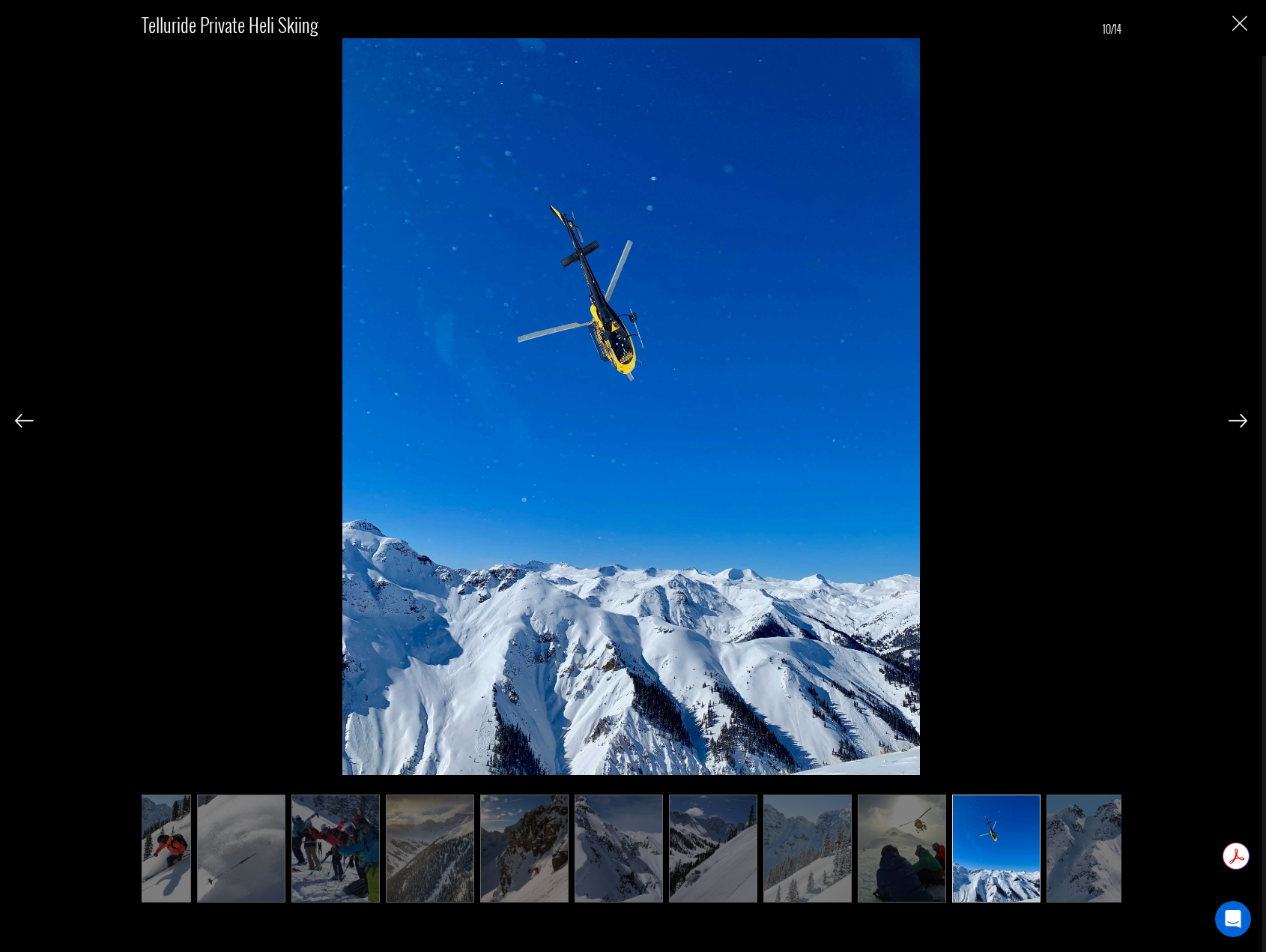
click at [27, 419] on img at bounding box center [24, 420] width 19 height 14
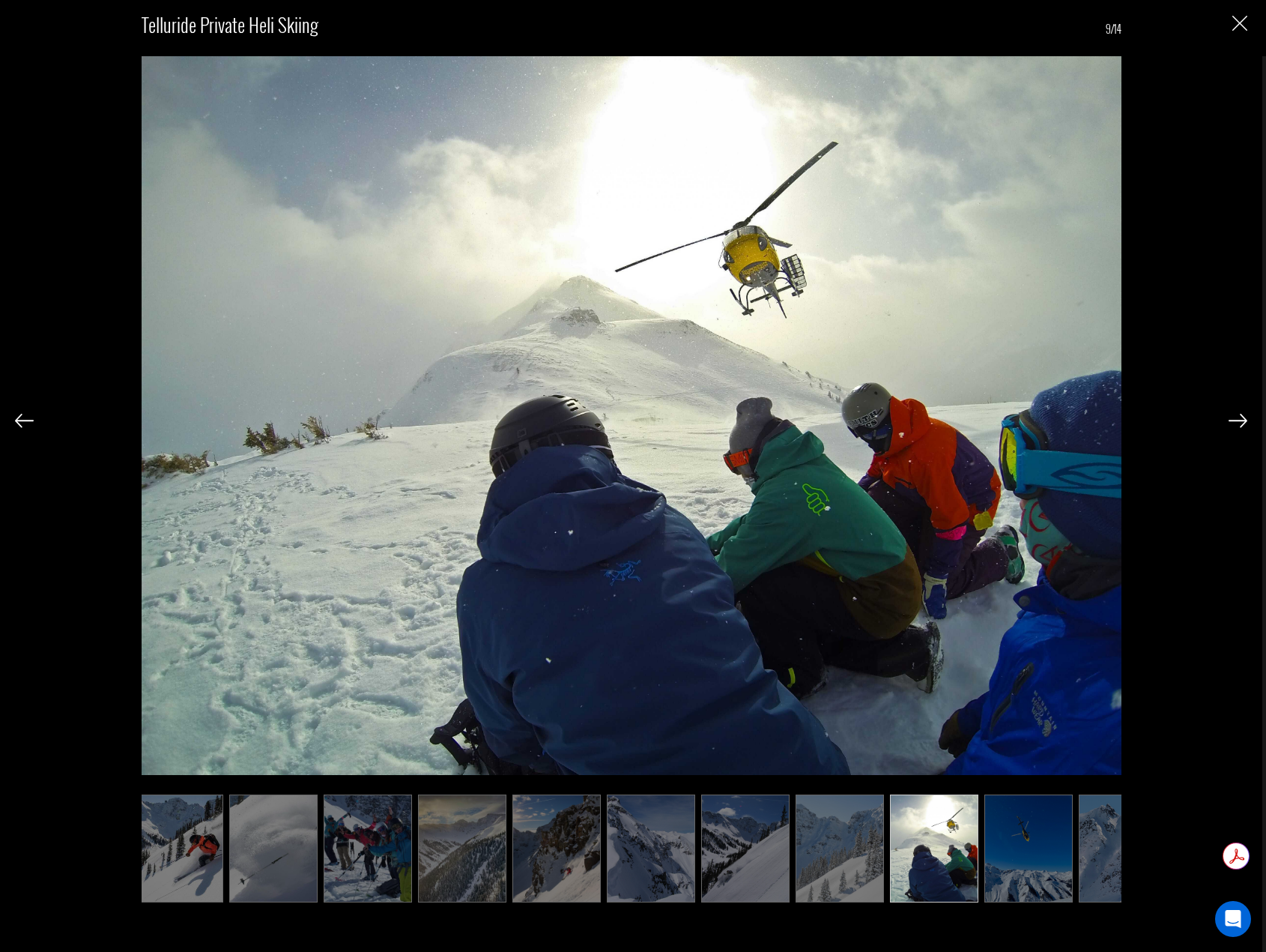
scroll to position [0, 0]
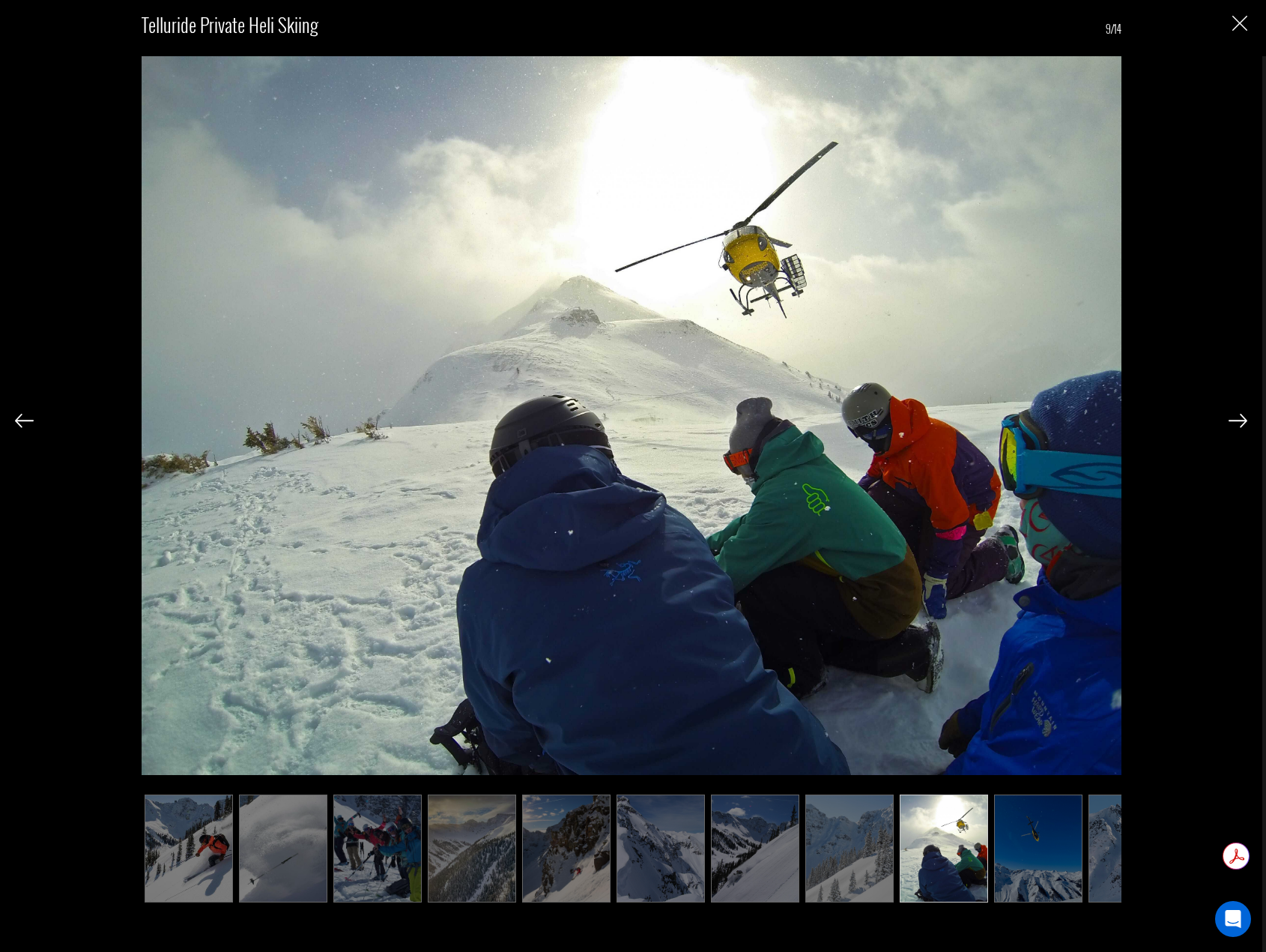
click at [27, 419] on img at bounding box center [24, 420] width 19 height 14
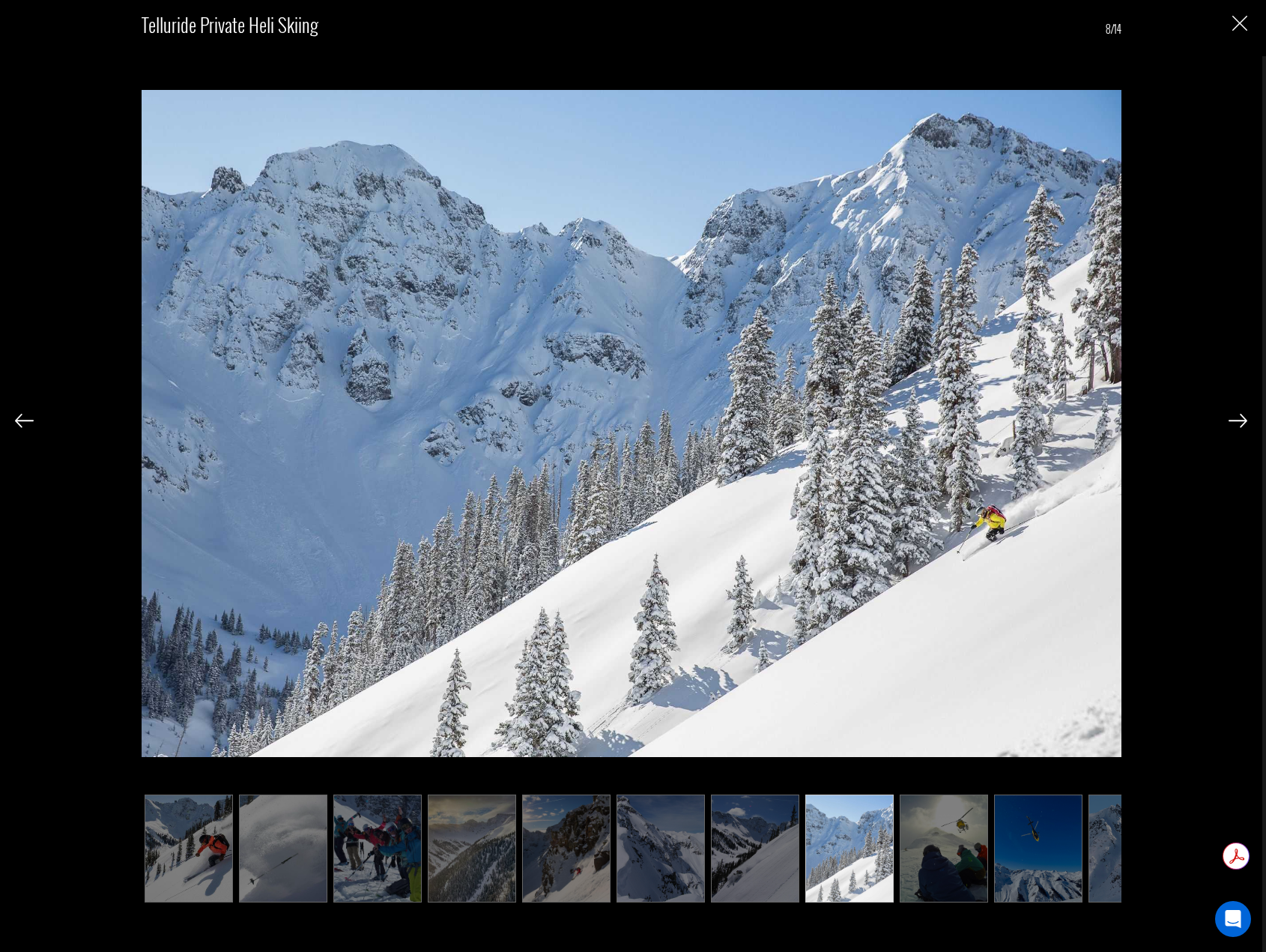
click at [27, 419] on img at bounding box center [24, 420] width 19 height 14
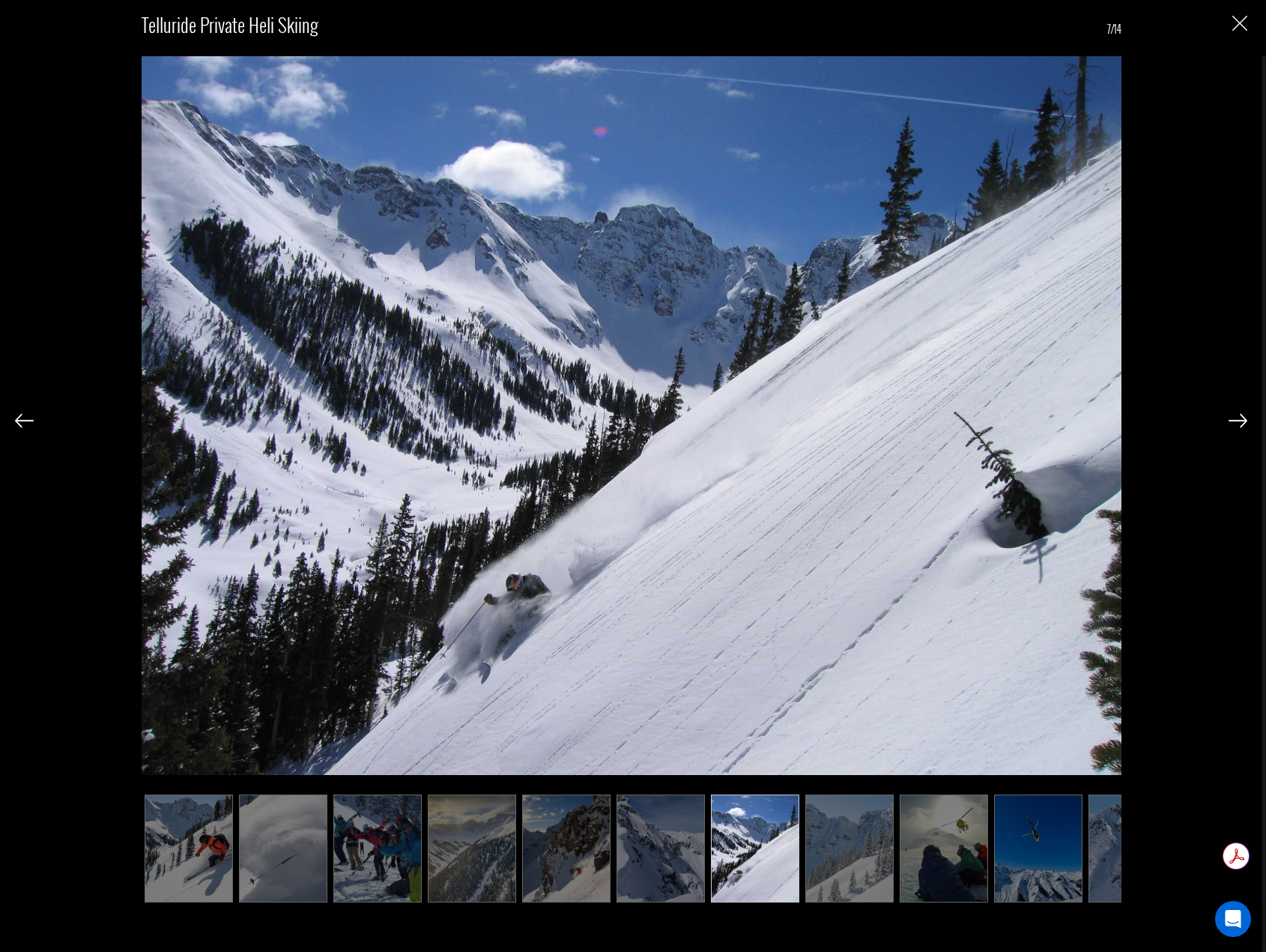
click at [27, 419] on img at bounding box center [24, 420] width 19 height 14
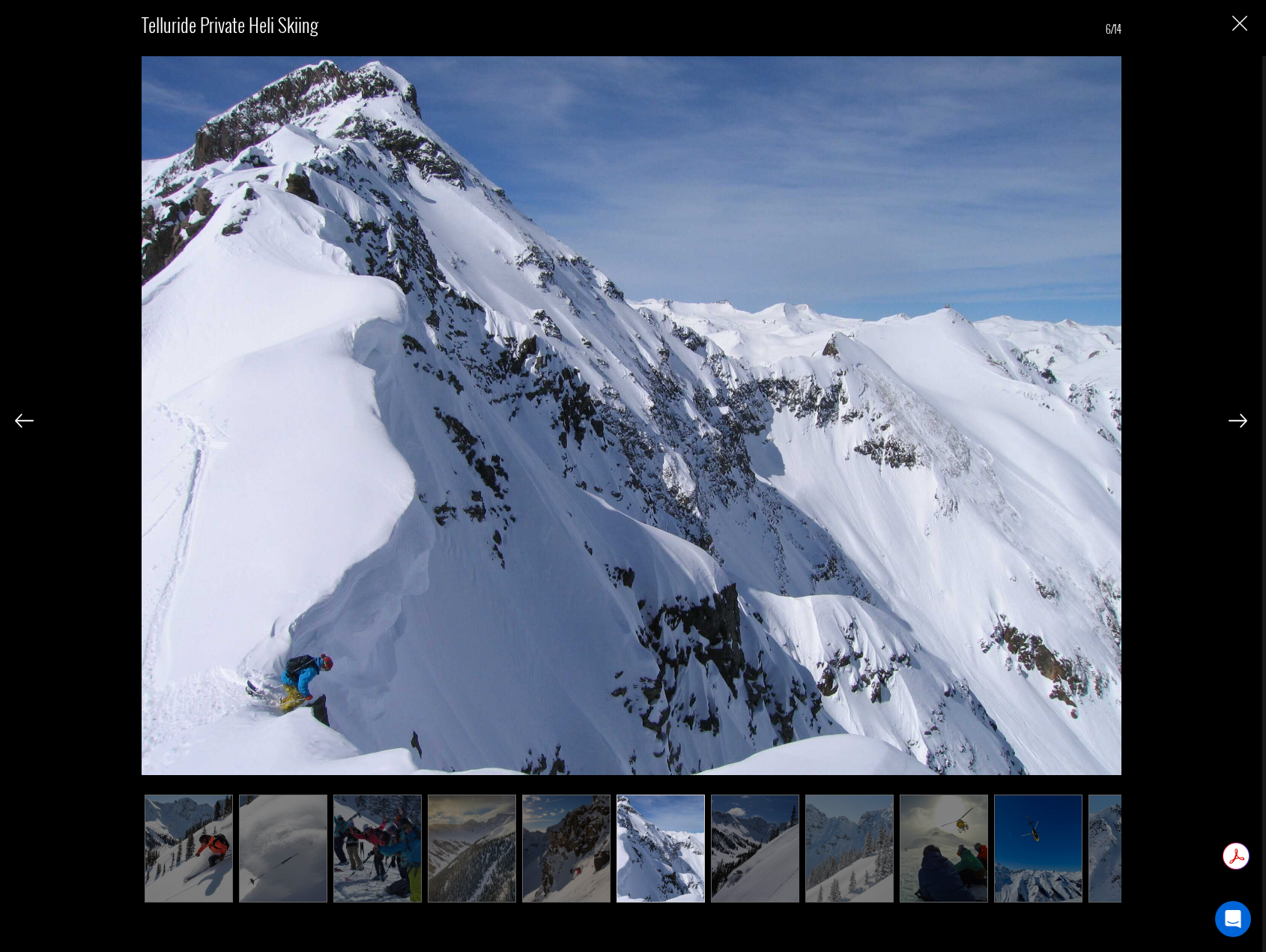
click at [27, 419] on img at bounding box center [24, 420] width 19 height 14
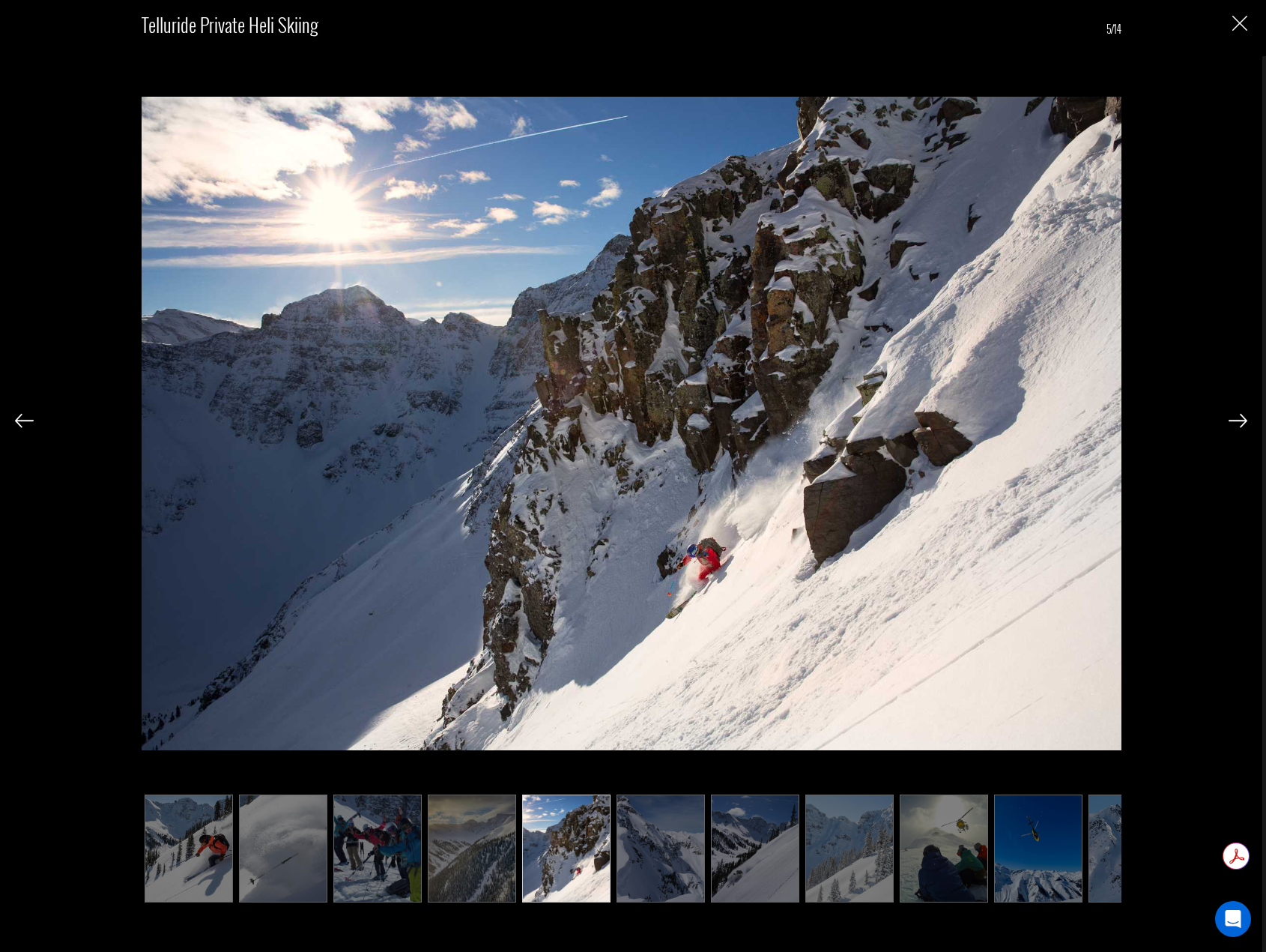
click at [27, 419] on img at bounding box center [24, 420] width 19 height 14
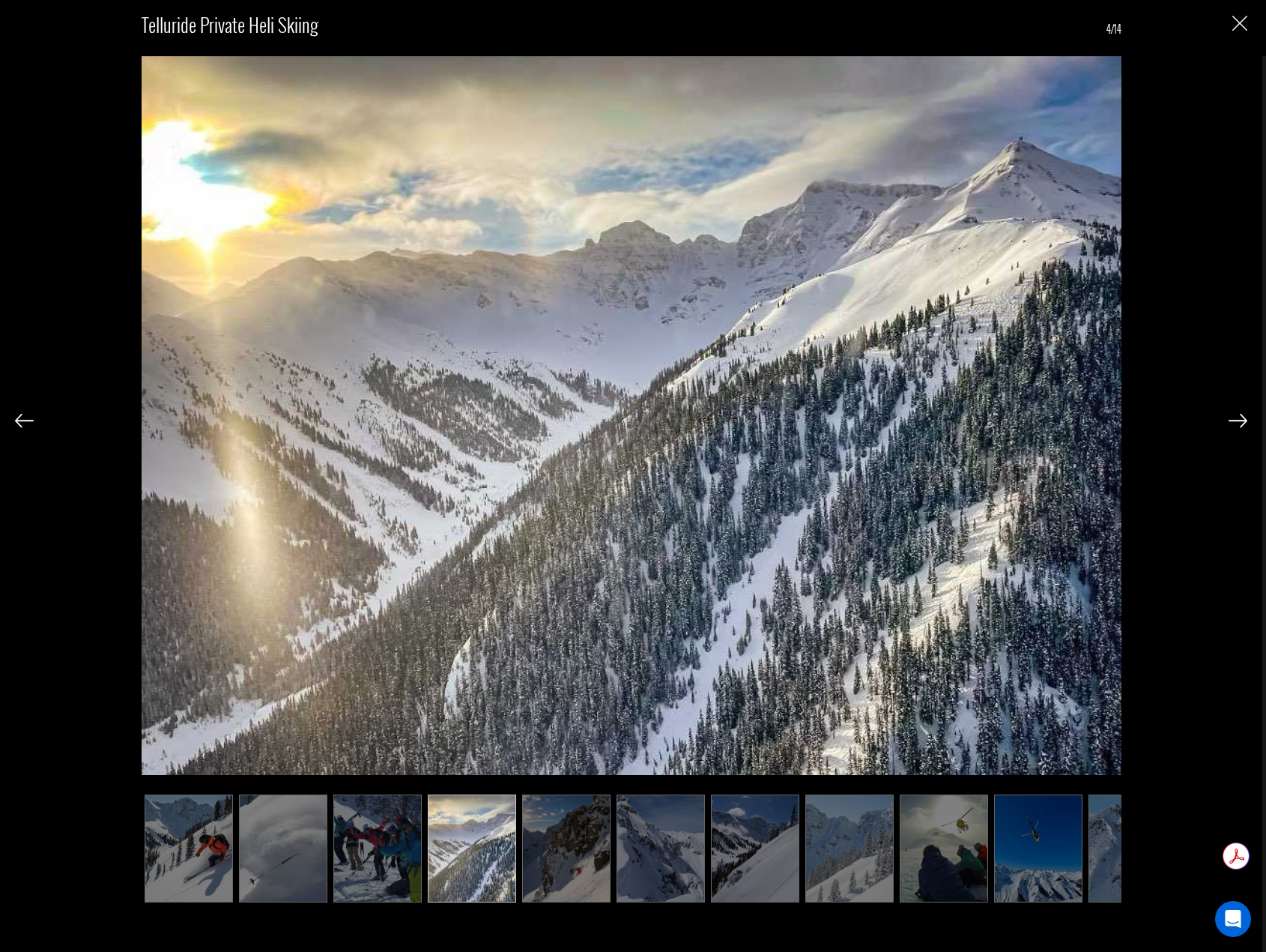
click at [27, 419] on img at bounding box center [24, 420] width 19 height 14
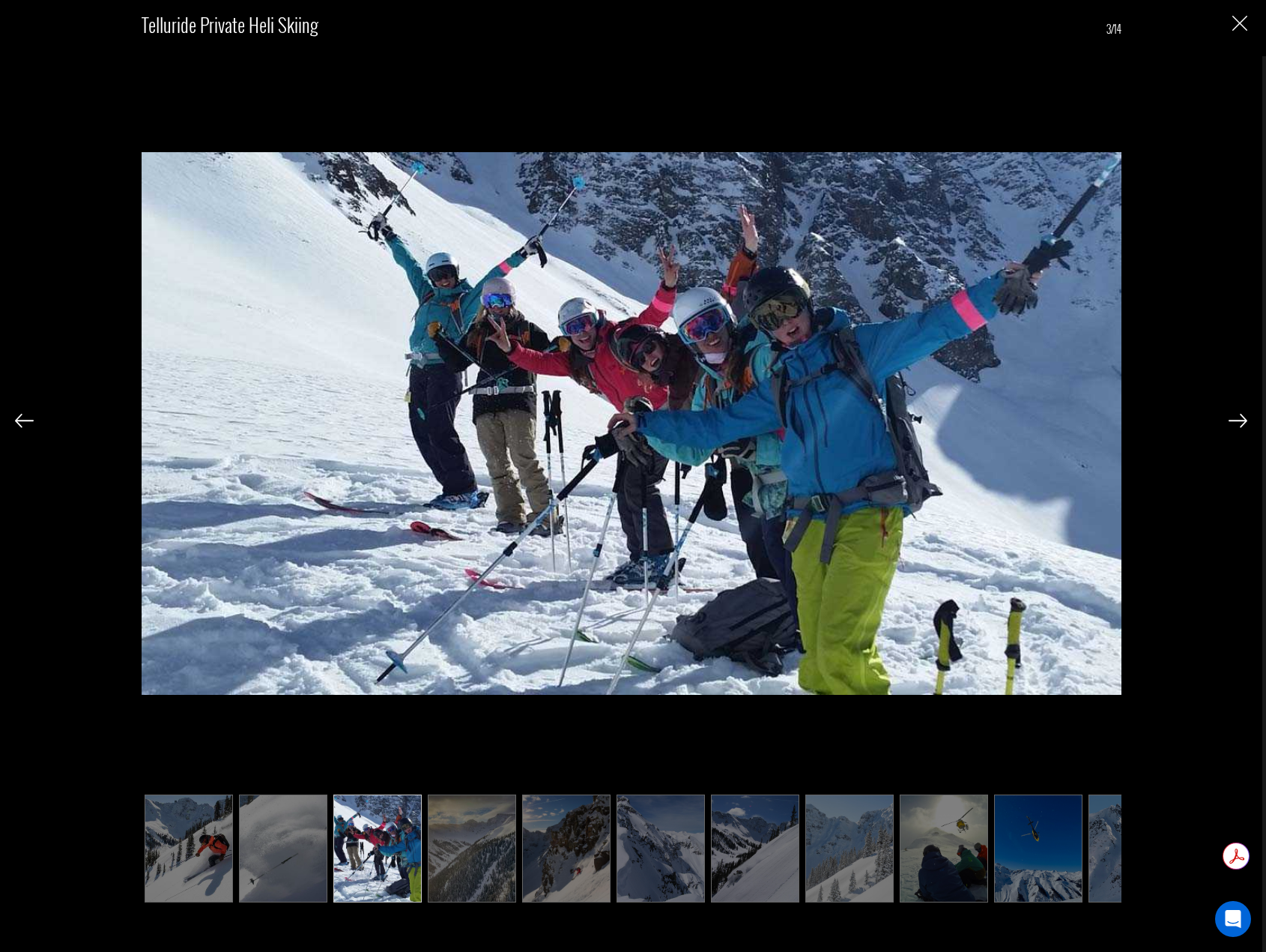
click at [27, 419] on img at bounding box center [24, 420] width 19 height 14
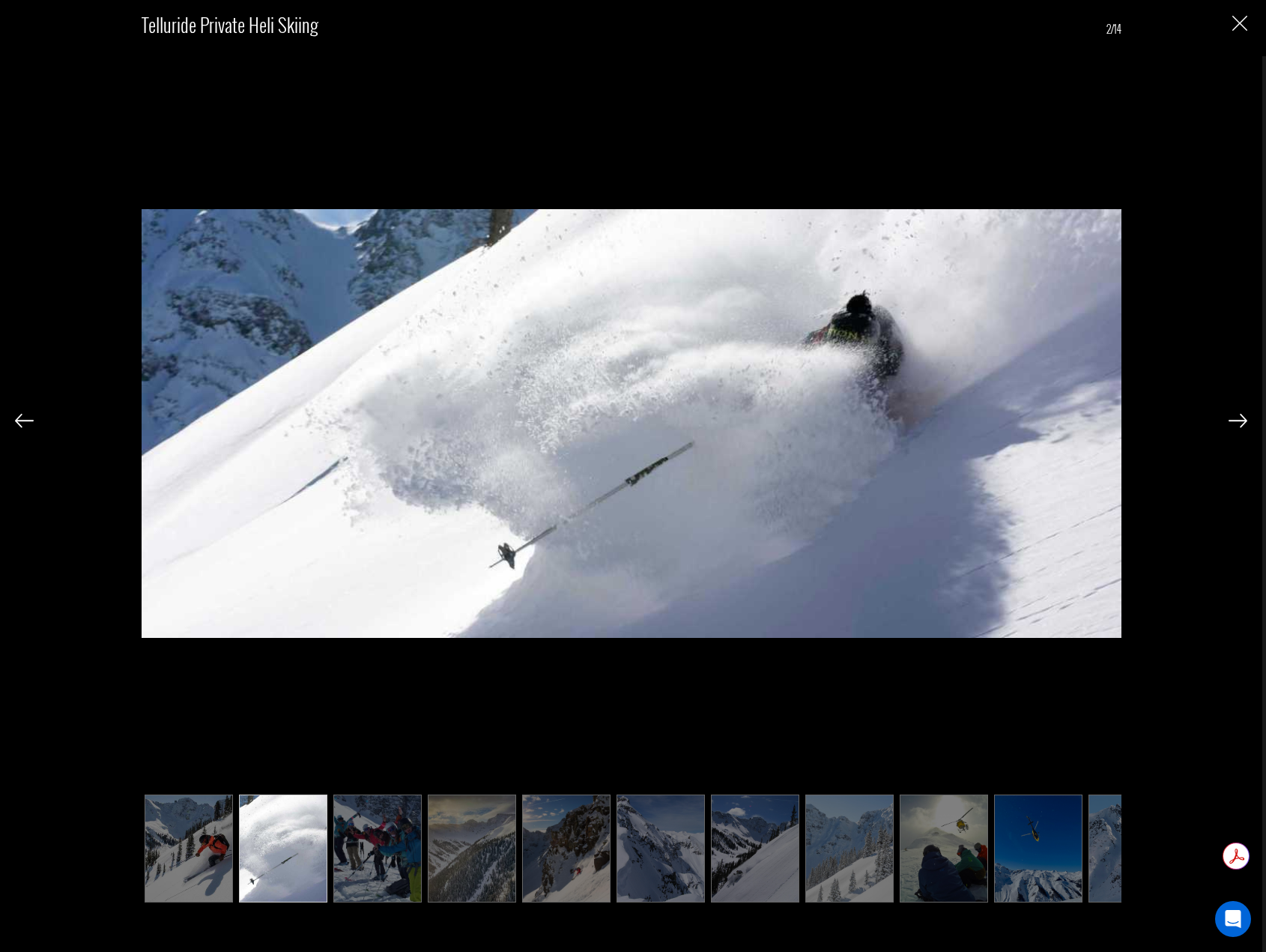
click at [27, 419] on img at bounding box center [24, 420] width 19 height 14
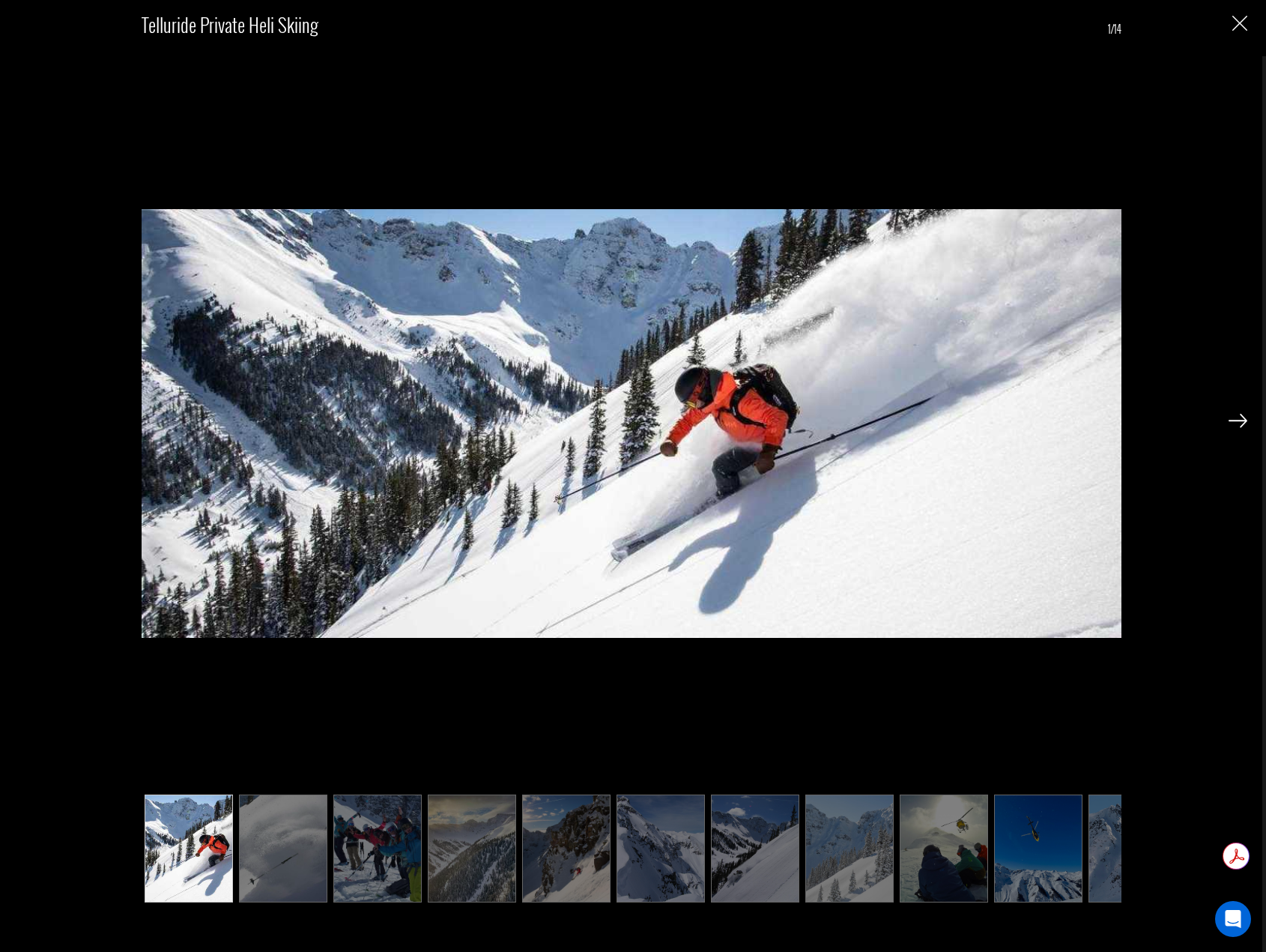
click at [27, 419] on div "Telluride Private Heli Skiing 1/14" at bounding box center [631, 452] width 1233 height 905
click at [1235, 29] on img "Close" at bounding box center [1240, 23] width 15 height 15
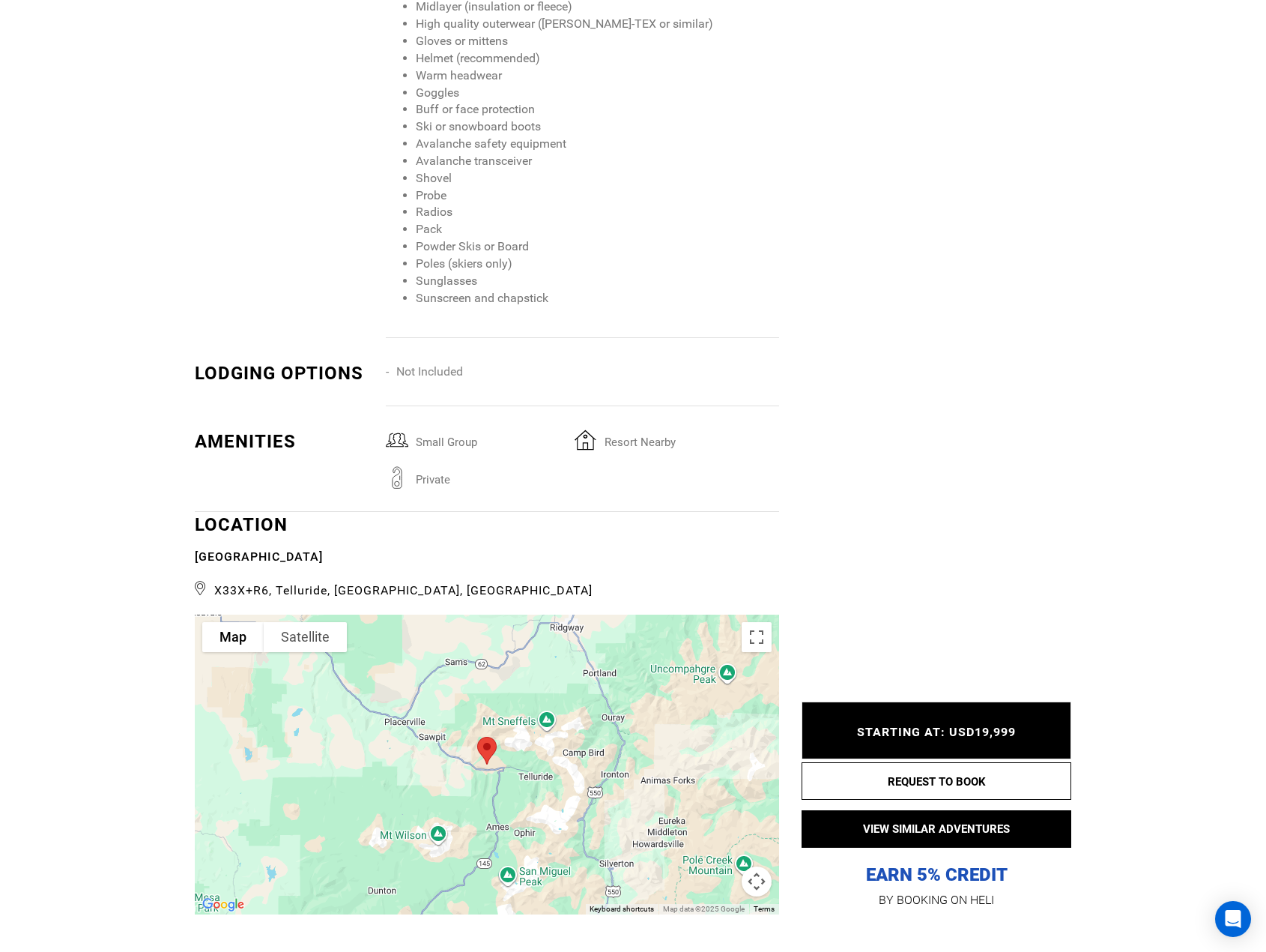
scroll to position [1723, 0]
click at [975, 737] on span "STARTING AT: USD19,999" at bounding box center [936, 732] width 159 height 14
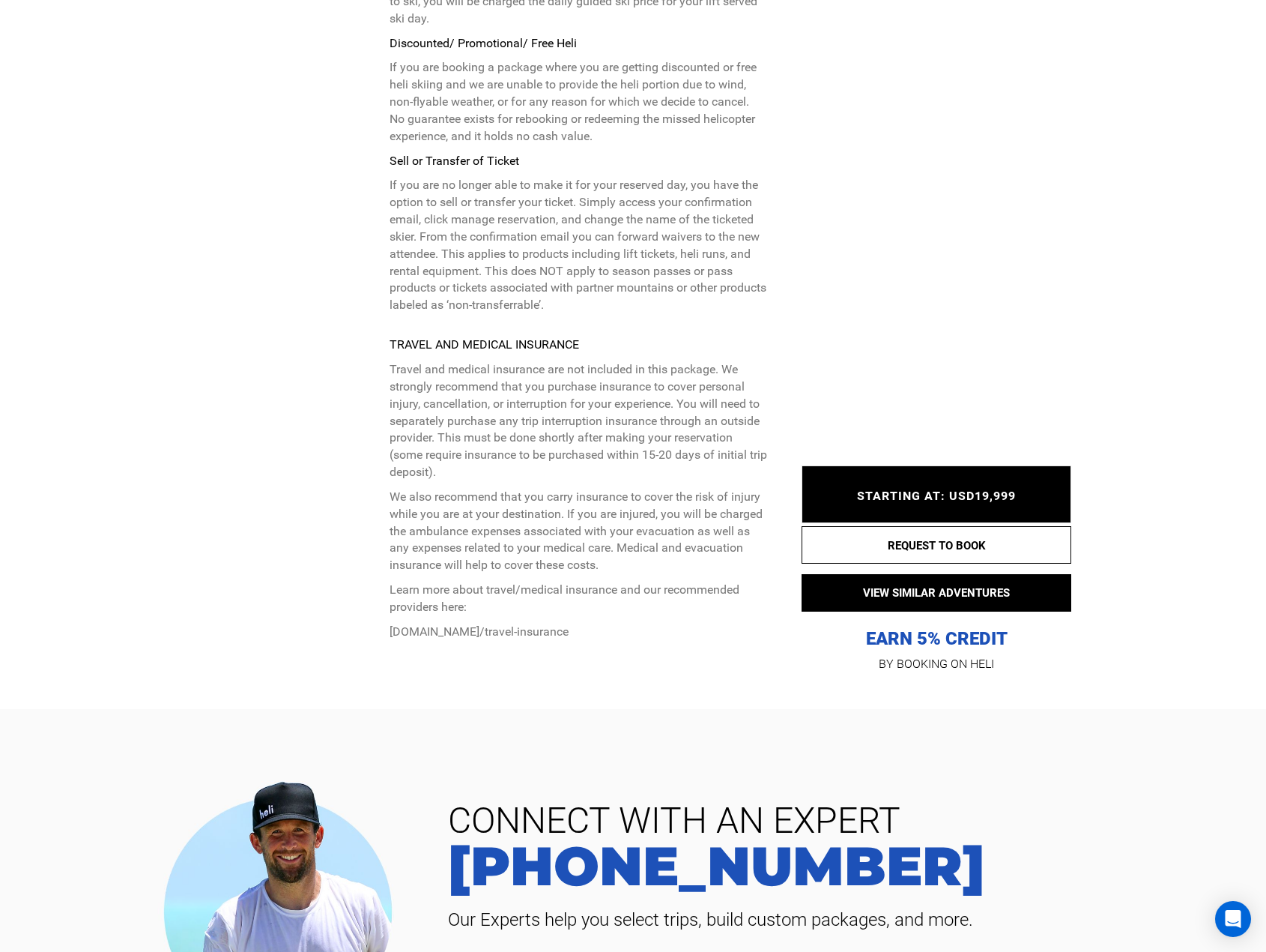
scroll to position [4044, 0]
type input "Heli Skiing"
